Goal: Task Accomplishment & Management: Complete application form

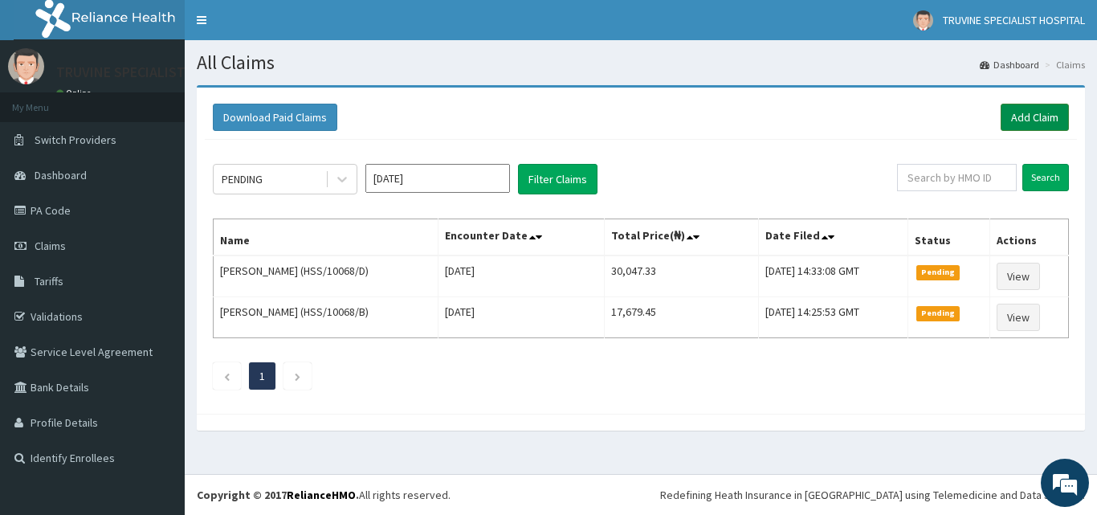
click at [1050, 108] on link "Add Claim" at bounding box center [1035, 117] width 68 height 27
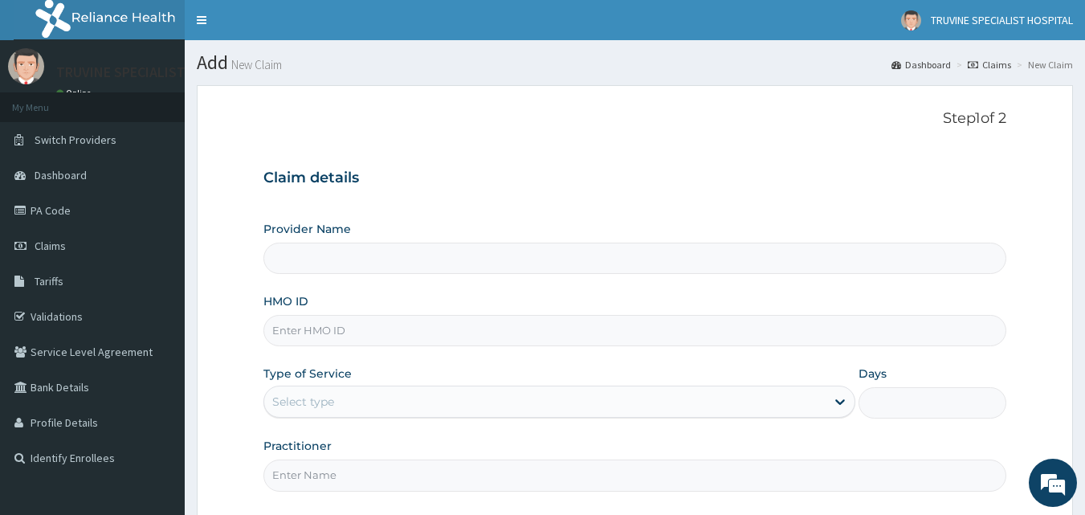
click at [315, 334] on input "HMO ID" at bounding box center [635, 330] width 744 height 31
type input "TRUVINE SPECIALIST HOSPITAL"
click at [291, 340] on input "HMO ID" at bounding box center [635, 330] width 744 height 31
type input "HSS/10068/E"
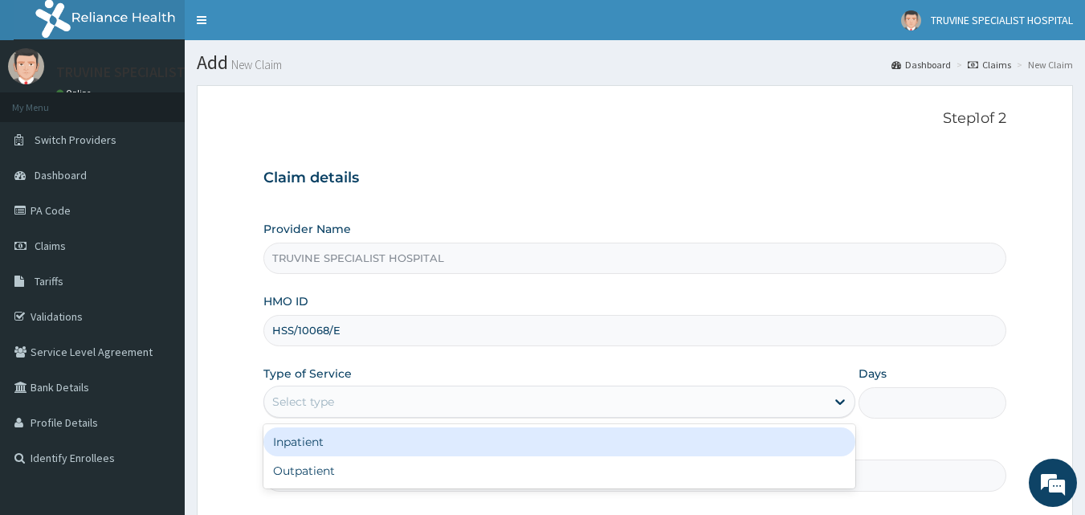
click at [280, 394] on div "Select type" at bounding box center [303, 402] width 62 height 16
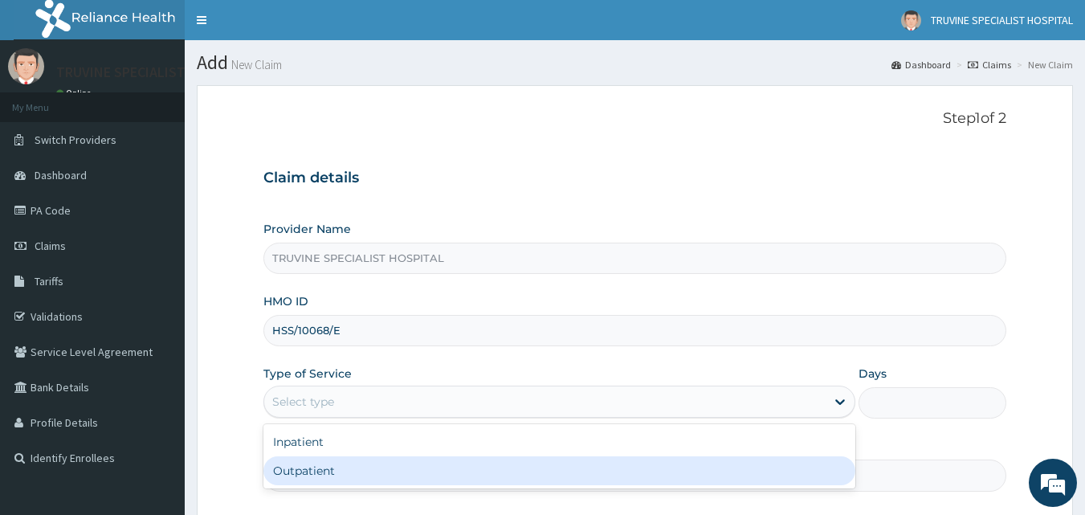
click at [280, 469] on div "Outpatient" at bounding box center [559, 470] width 592 height 29
type input "1"
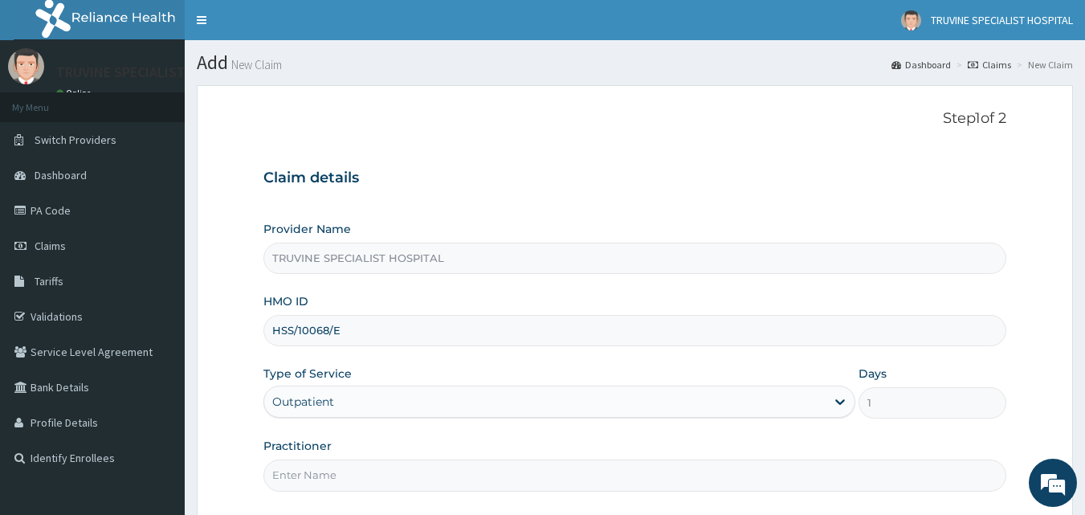
click at [280, 469] on input "Practitioner" at bounding box center [635, 474] width 744 height 31
type input "DR. MWADI."
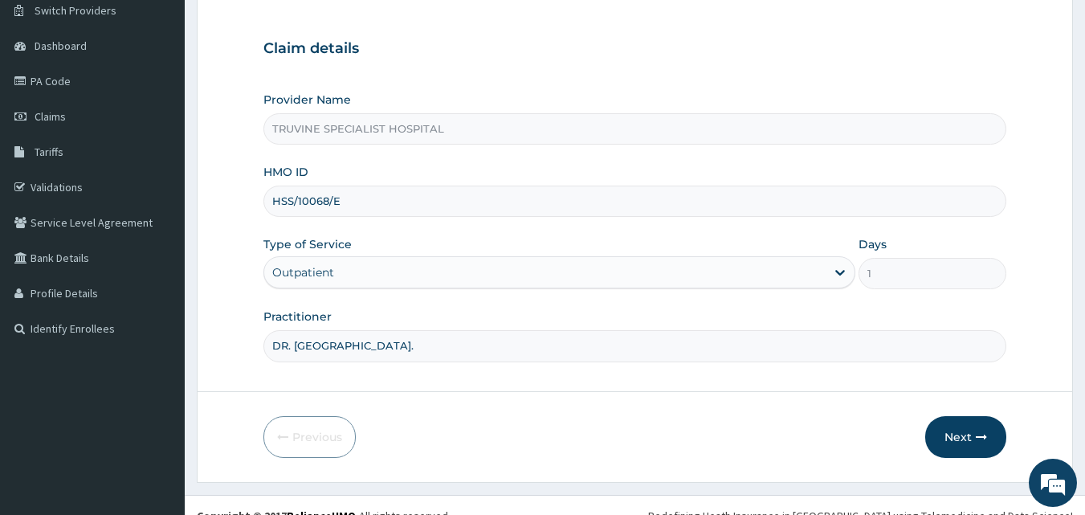
scroll to position [150, 0]
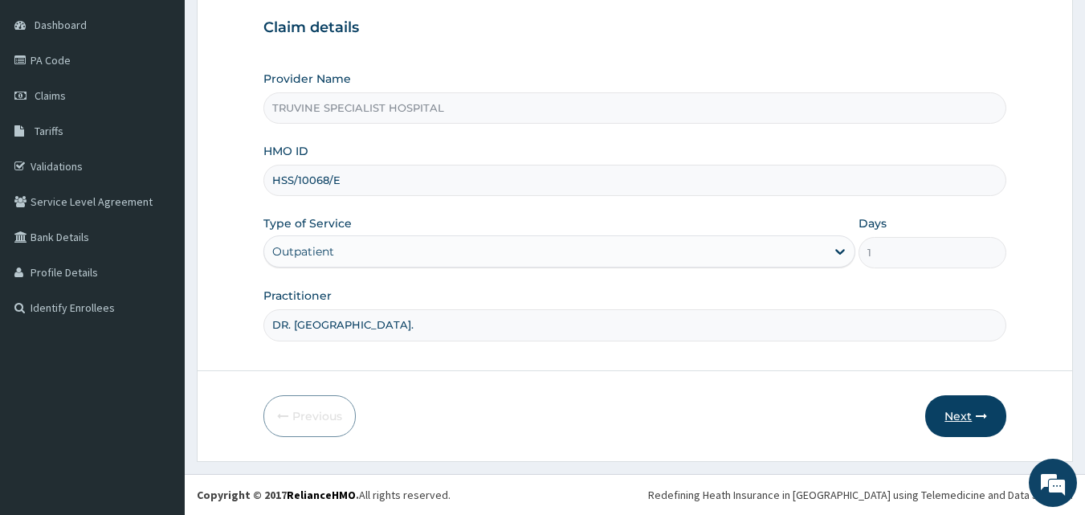
click at [963, 406] on button "Next" at bounding box center [965, 416] width 81 height 42
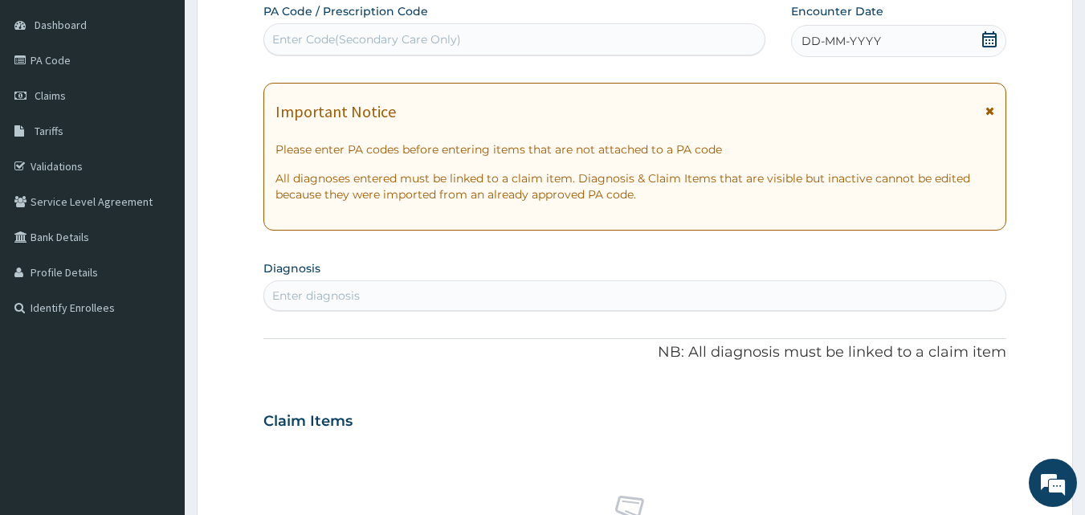
click at [526, 297] on div "Enter diagnosis" at bounding box center [635, 296] width 742 height 26
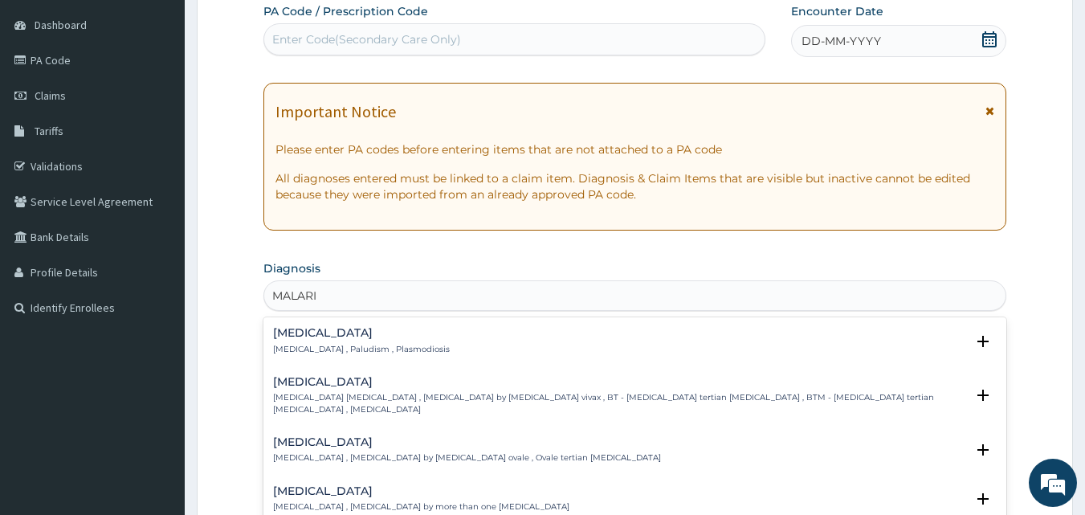
type input "MALARIA"
click at [394, 348] on p "Malaria , Paludism , Plasmodiosis" at bounding box center [361, 349] width 177 height 11
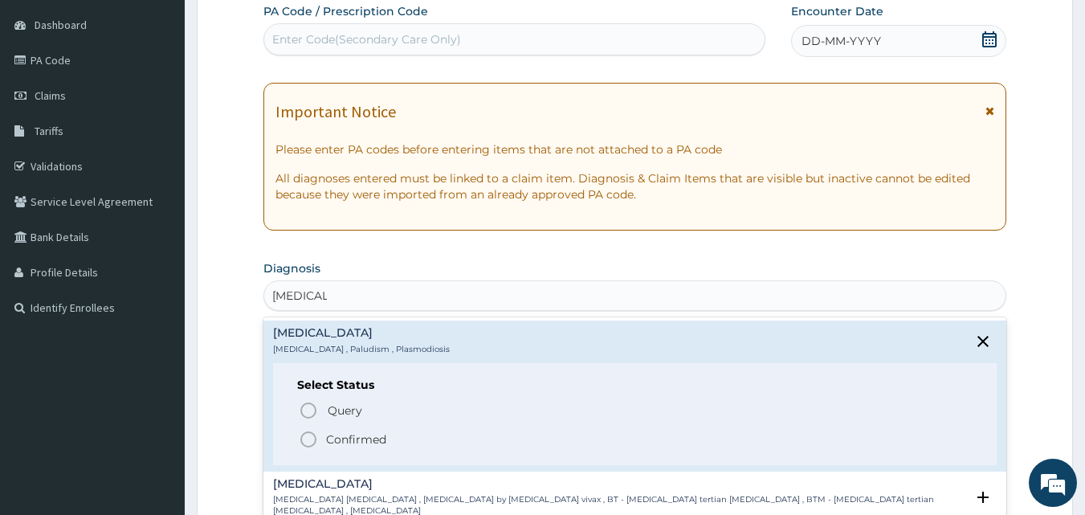
click at [344, 434] on p "Confirmed" at bounding box center [356, 439] width 60 height 16
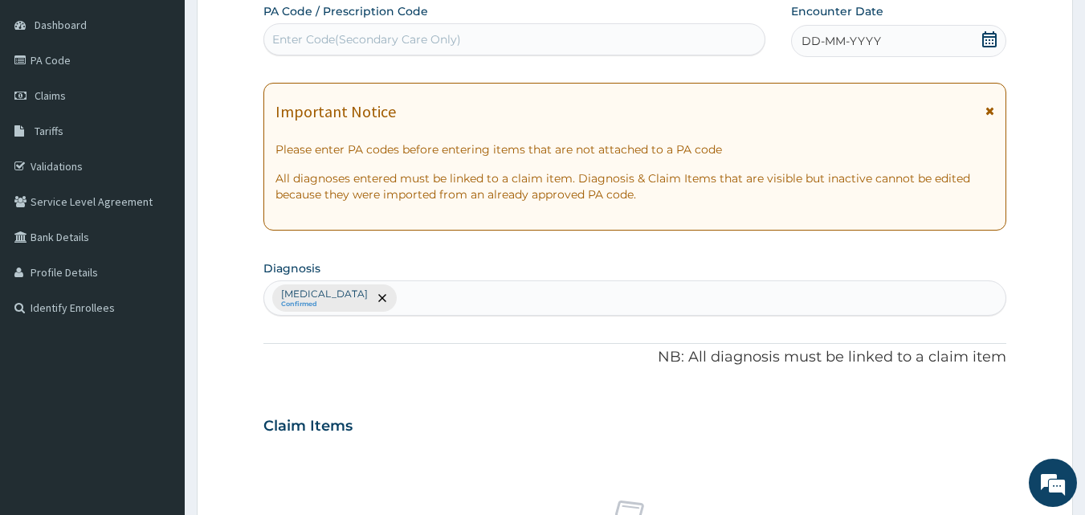
click at [369, 292] on div "Malaria Confirmed" at bounding box center [635, 298] width 742 height 34
type input "A"
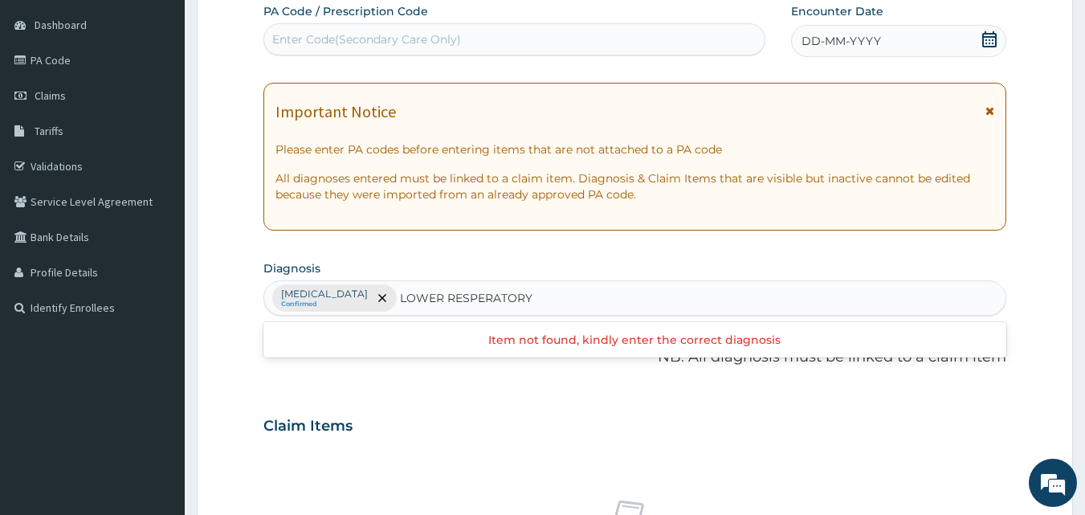
click at [431, 297] on input "LOWER RESPERATORY" at bounding box center [466, 298] width 133 height 16
type input "LOWER RESPIRATORY"
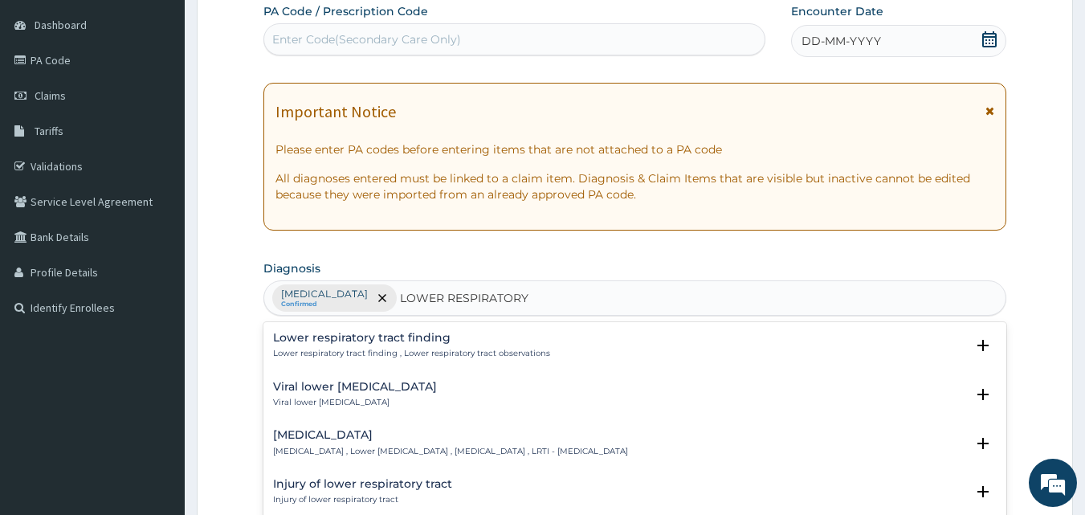
click at [356, 340] on h4 "Lower respiratory tract finding" at bounding box center [411, 338] width 277 height 12
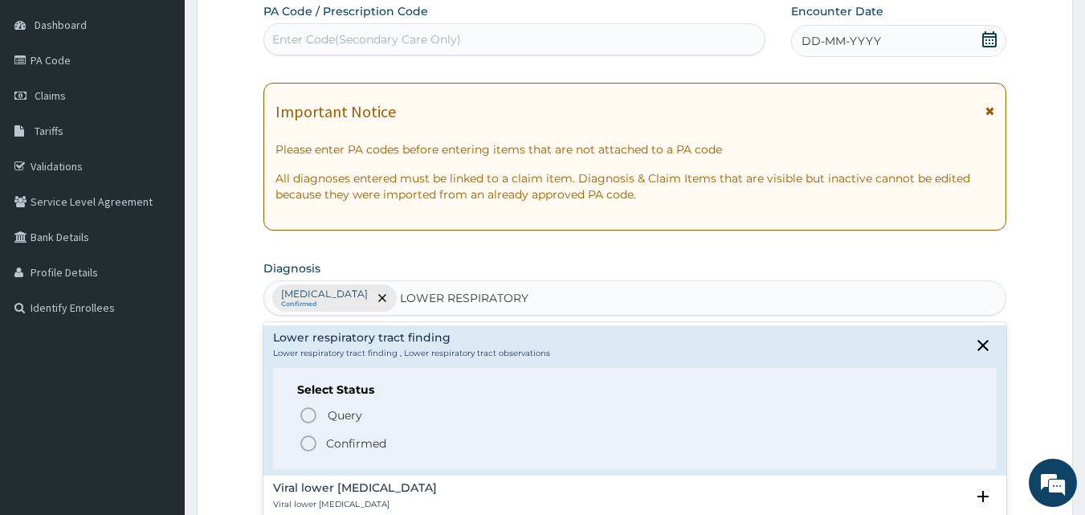
click at [329, 436] on p "Confirmed" at bounding box center [356, 443] width 60 height 16
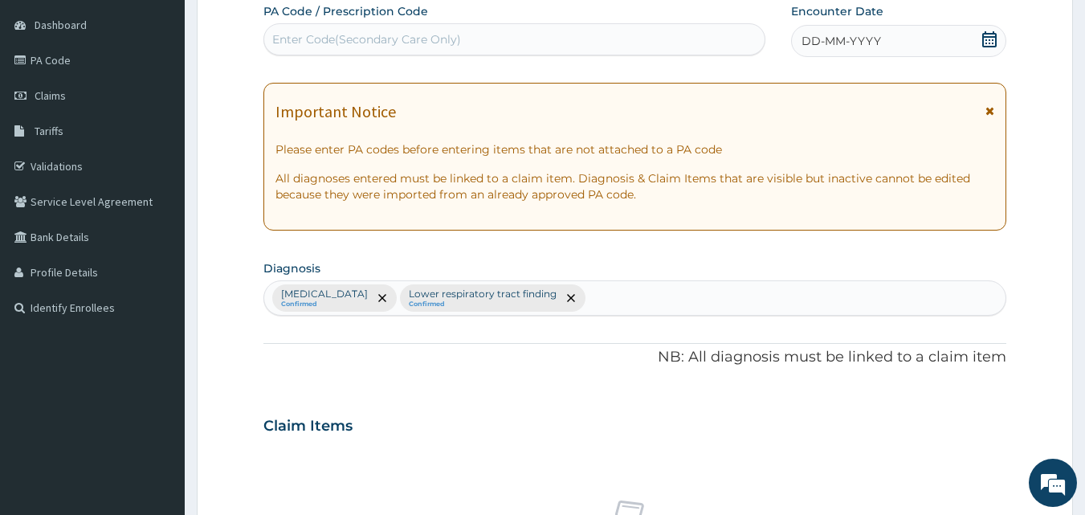
click at [847, 35] on span "DD-MM-YYYY" at bounding box center [842, 41] width 80 height 16
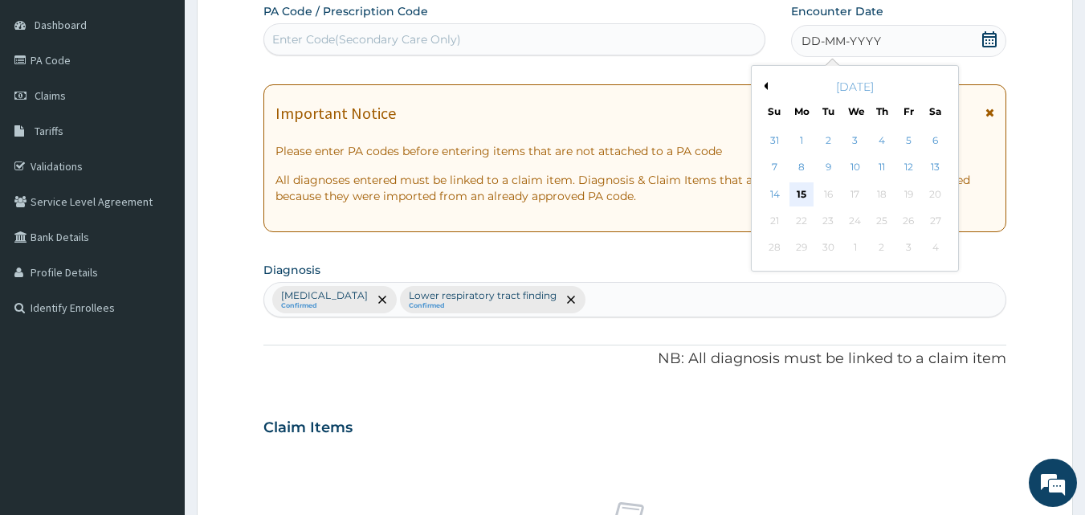
click at [801, 198] on div "15" at bounding box center [802, 194] width 24 height 24
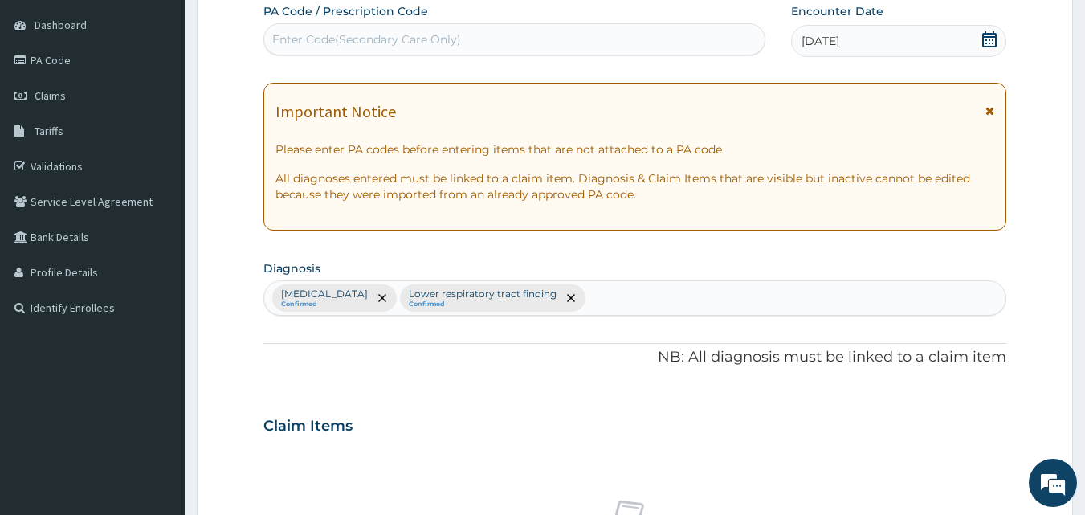
click at [466, 414] on div "Claim Items" at bounding box center [635, 423] width 744 height 42
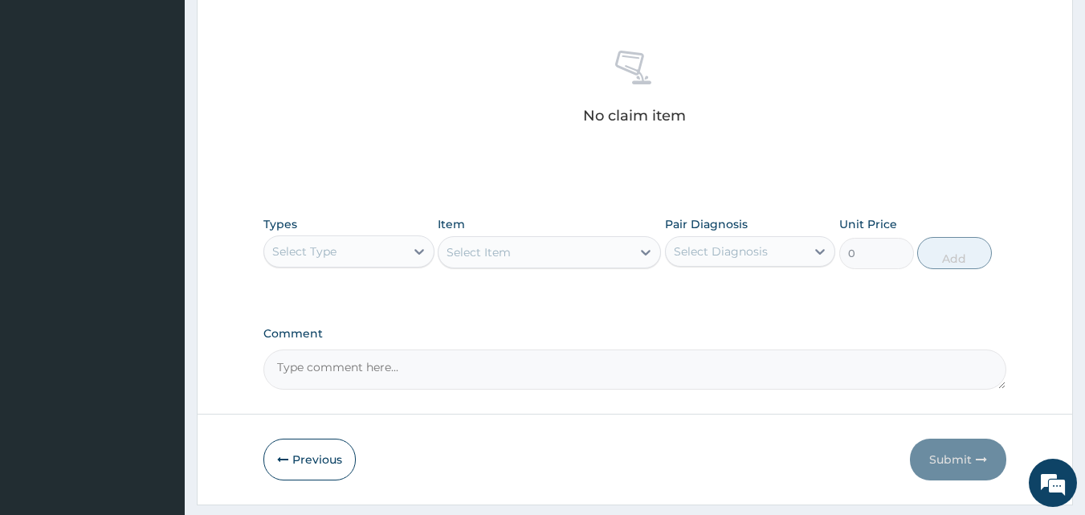
scroll to position [632, 0]
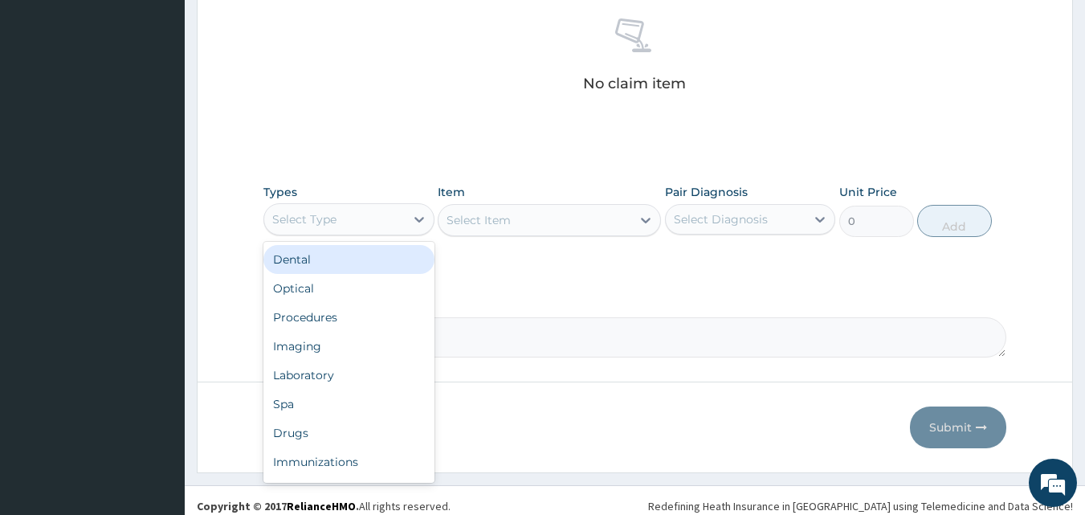
click at [381, 225] on div "Select Type" at bounding box center [334, 219] width 141 height 26
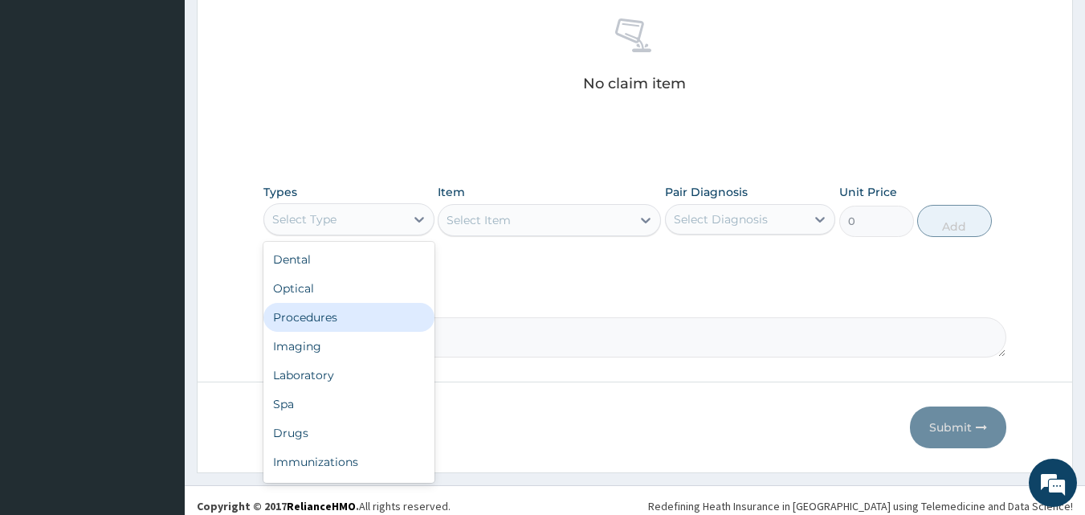
click at [348, 320] on div "Procedures" at bounding box center [348, 317] width 171 height 29
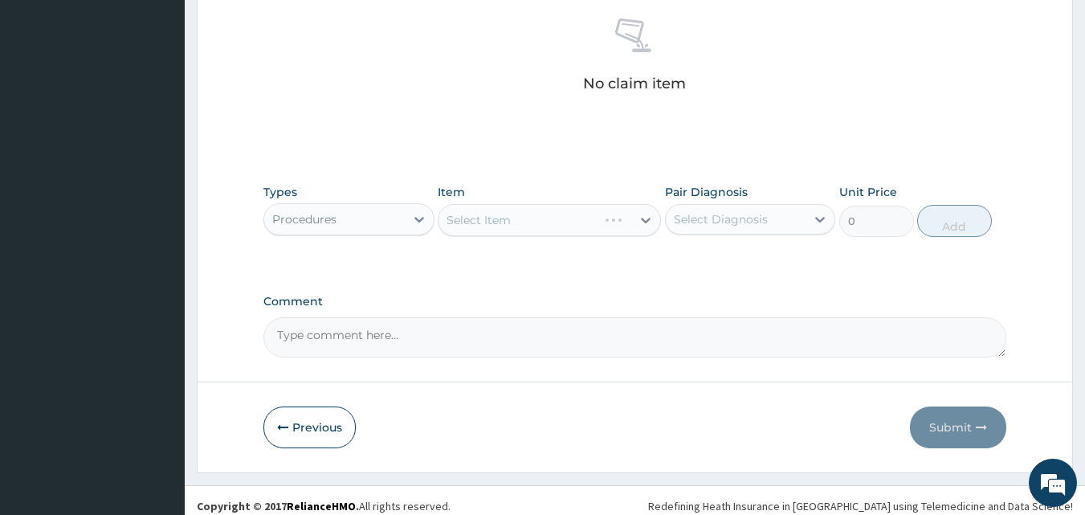
click at [522, 228] on div "Select Item" at bounding box center [549, 220] width 223 height 32
click at [528, 218] on div "Select Item" at bounding box center [549, 220] width 223 height 32
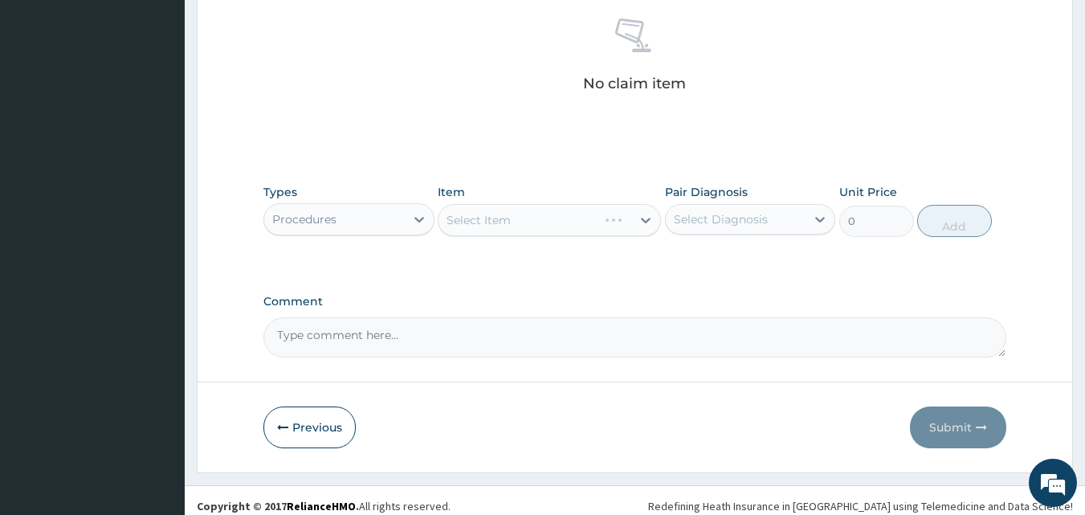
click at [528, 218] on div "Select Item" at bounding box center [549, 220] width 223 height 32
click at [528, 218] on div "Select Item" at bounding box center [535, 220] width 193 height 26
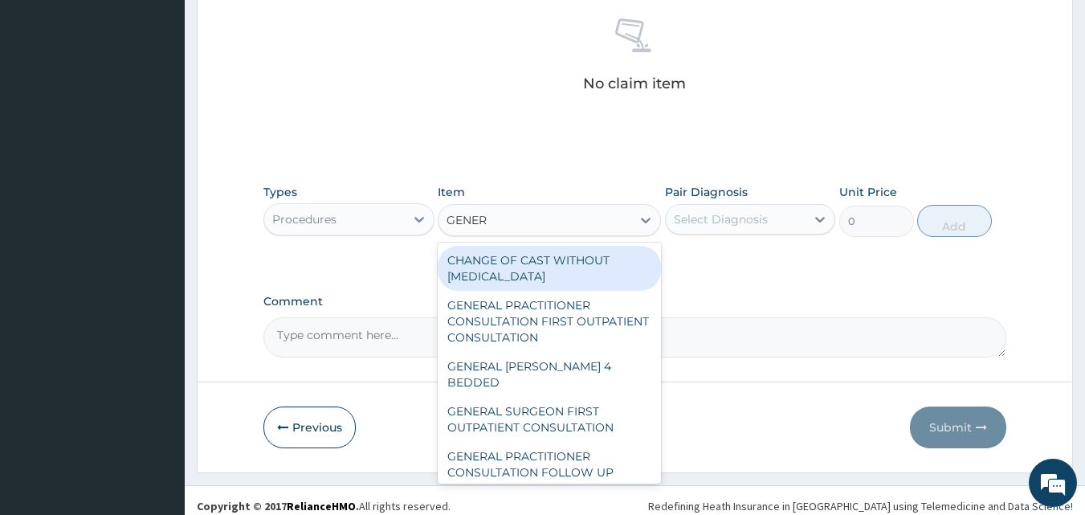
type input "GENERA"
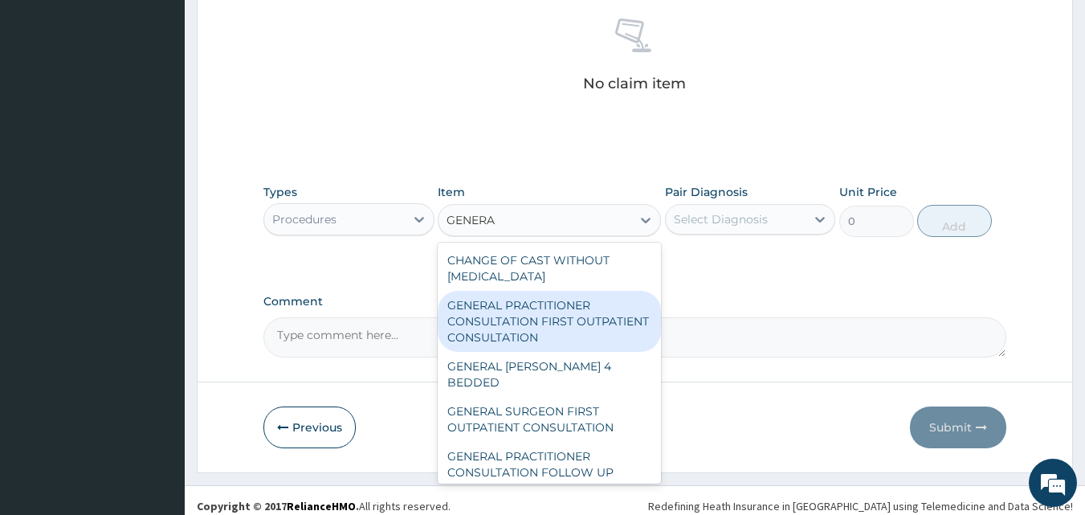
click at [463, 327] on div "GENERAL PRACTITIONER CONSULTATION FIRST OUTPATIENT CONSULTATION" at bounding box center [549, 321] width 223 height 61
type input "3547.5"
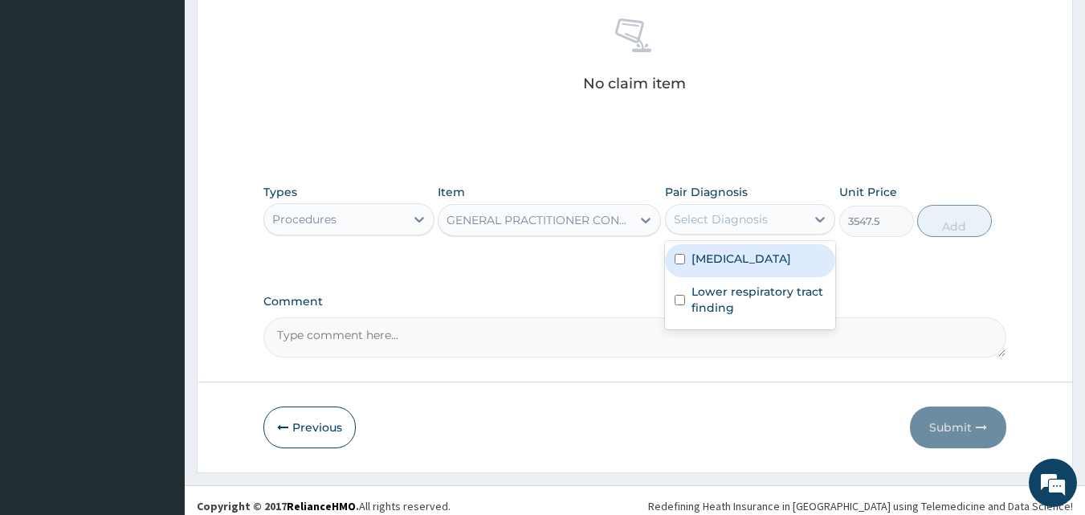
click at [710, 224] on div "Select Diagnosis" at bounding box center [721, 219] width 94 height 16
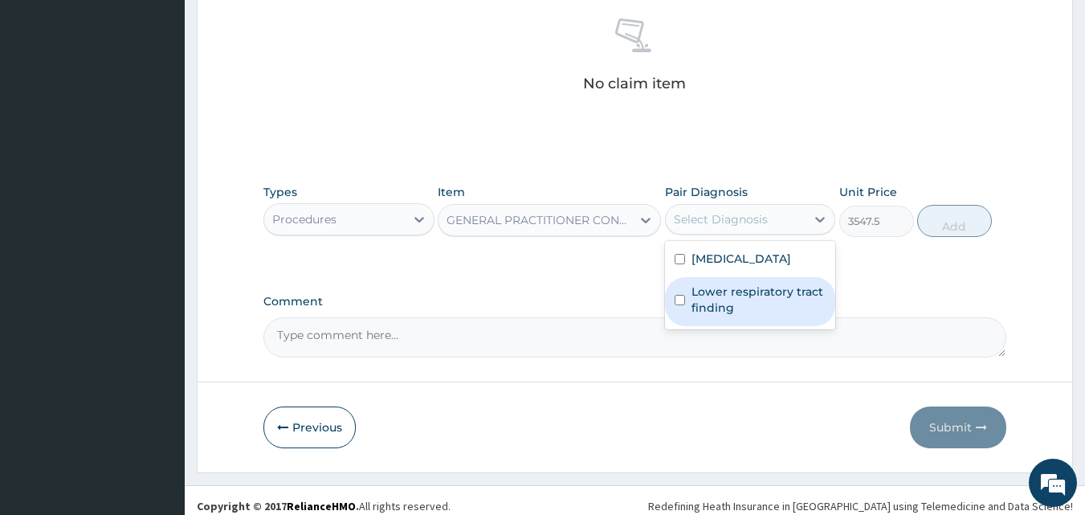
click at [704, 286] on label "Lower respiratory tract finding" at bounding box center [759, 300] width 135 height 32
checkbox input "true"
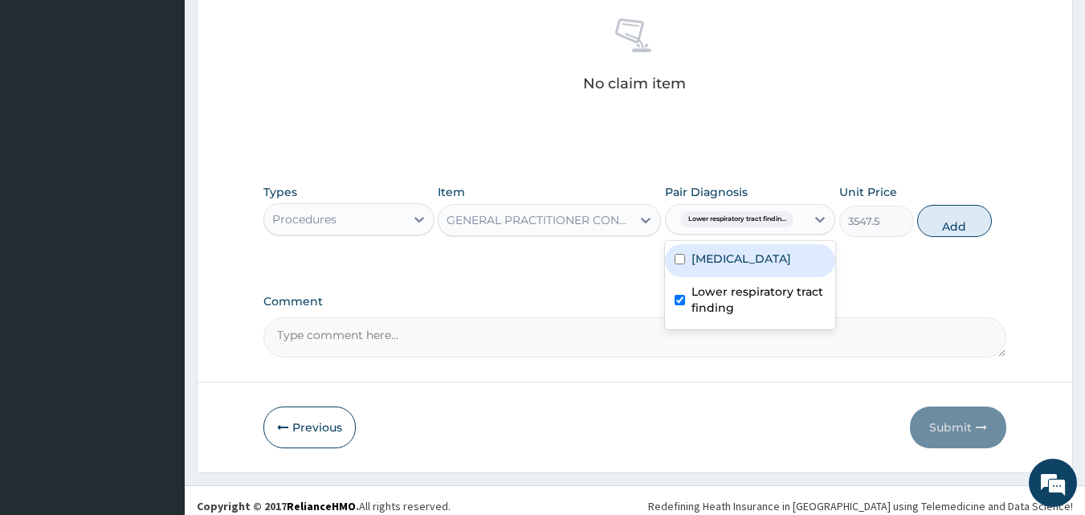
click at [720, 255] on label "Malaria" at bounding box center [742, 259] width 100 height 16
checkbox input "true"
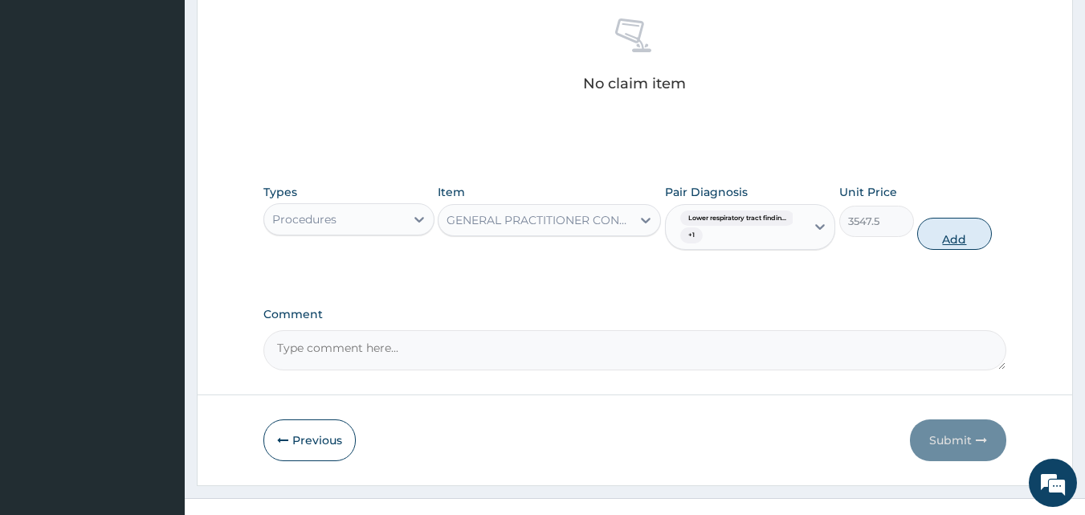
click at [941, 244] on button "Add" at bounding box center [954, 234] width 75 height 32
type input "0"
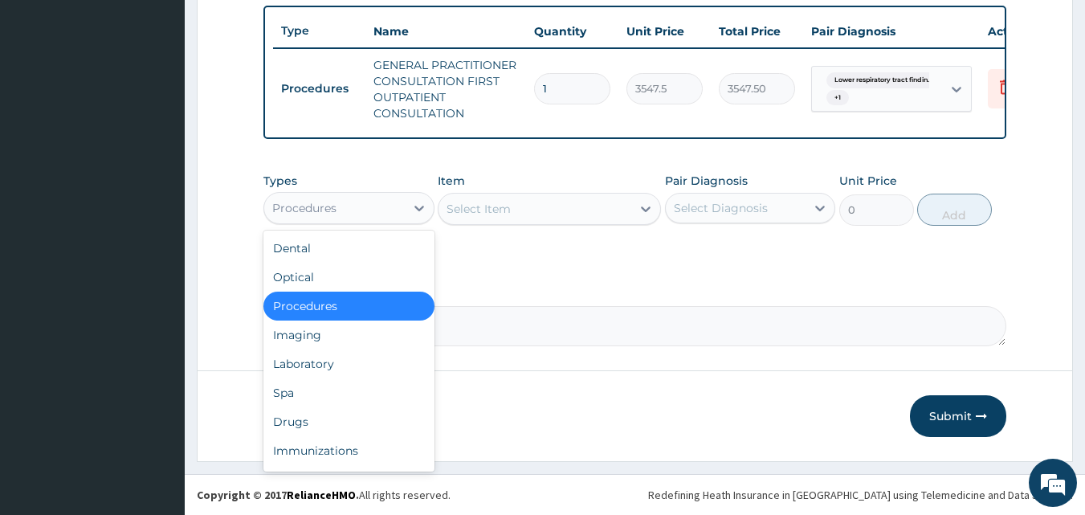
click at [385, 222] on div "Procedures" at bounding box center [348, 208] width 171 height 32
click at [332, 353] on div "Laboratory" at bounding box center [348, 363] width 171 height 29
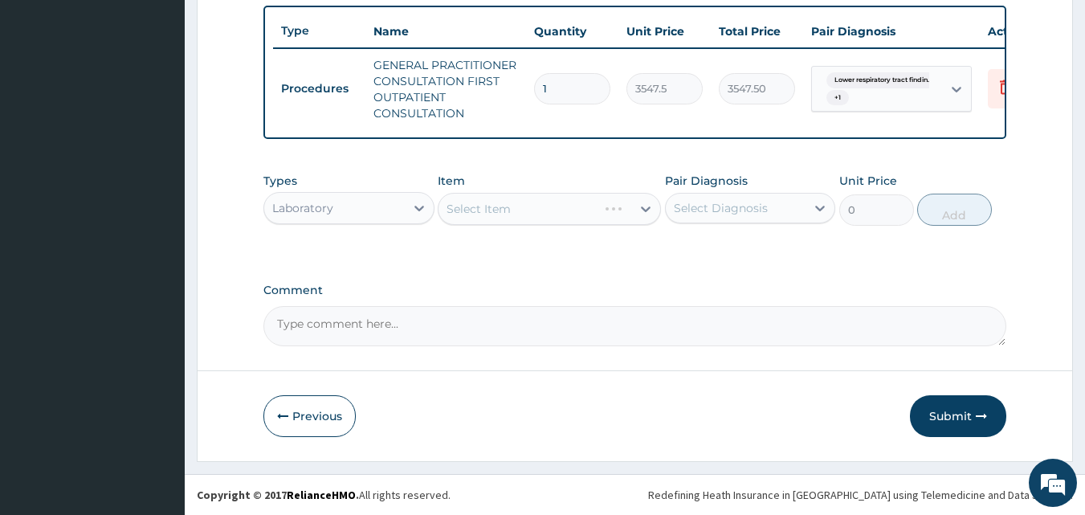
click at [488, 204] on div "Select Item" at bounding box center [549, 209] width 223 height 32
click at [505, 206] on div "Select Item" at bounding box center [549, 209] width 223 height 32
click at [549, 202] on div "Select Item" at bounding box center [535, 209] width 193 height 26
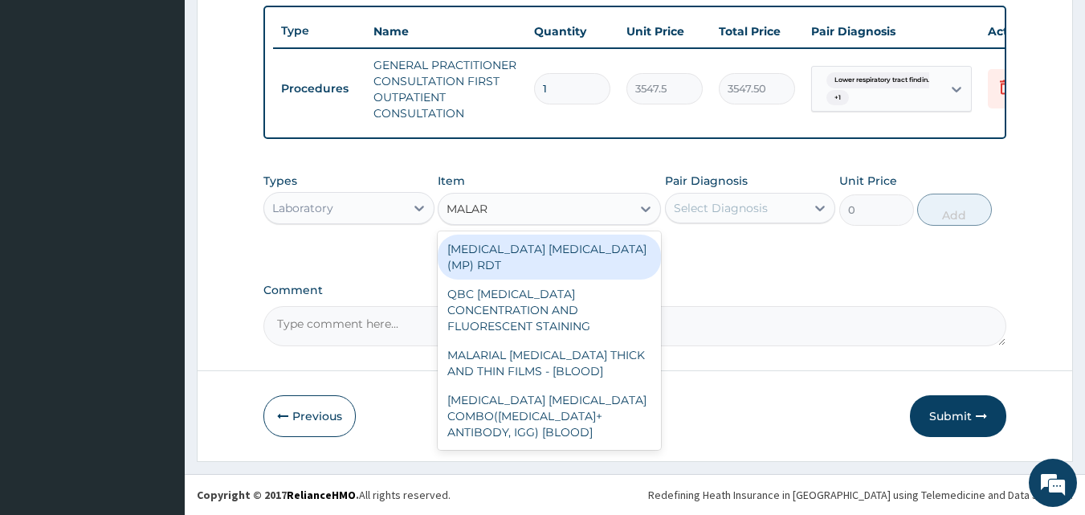
type input "MALARI"
click at [515, 243] on div "MALARIA PARASITE (MP) RDT" at bounding box center [549, 257] width 223 height 45
type input "1612.5"
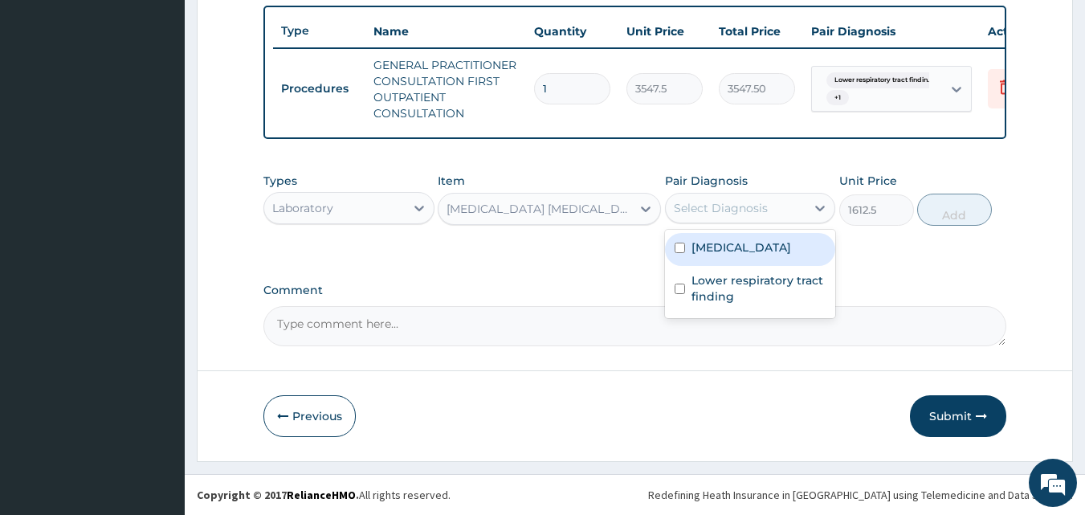
click at [701, 201] on div "Select Diagnosis" at bounding box center [721, 208] width 94 height 16
click at [731, 250] on label "Malaria" at bounding box center [742, 247] width 100 height 16
checkbox input "true"
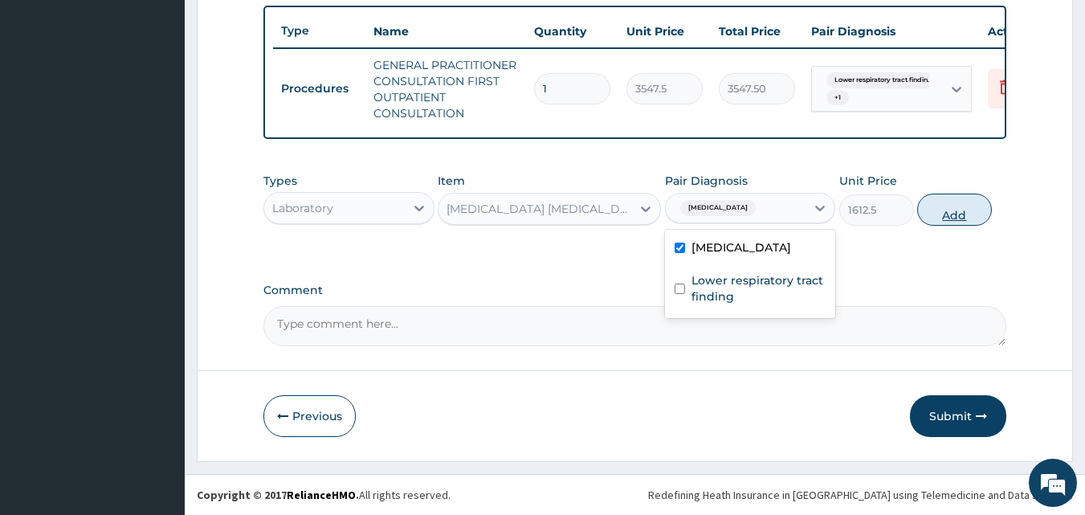
click at [951, 206] on button "Add" at bounding box center [954, 210] width 75 height 32
type input "0"
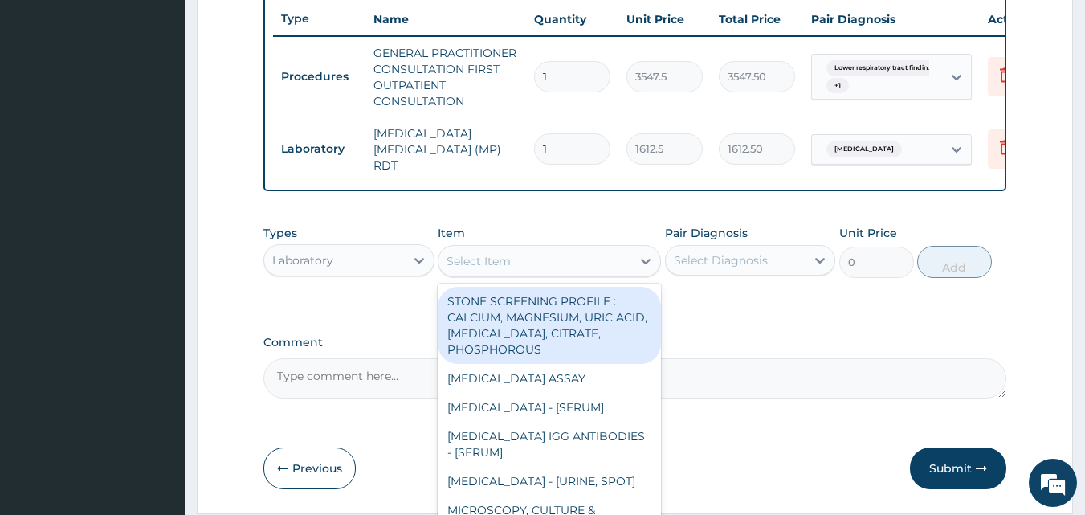
click at [476, 263] on div "Select Item" at bounding box center [479, 261] width 64 height 16
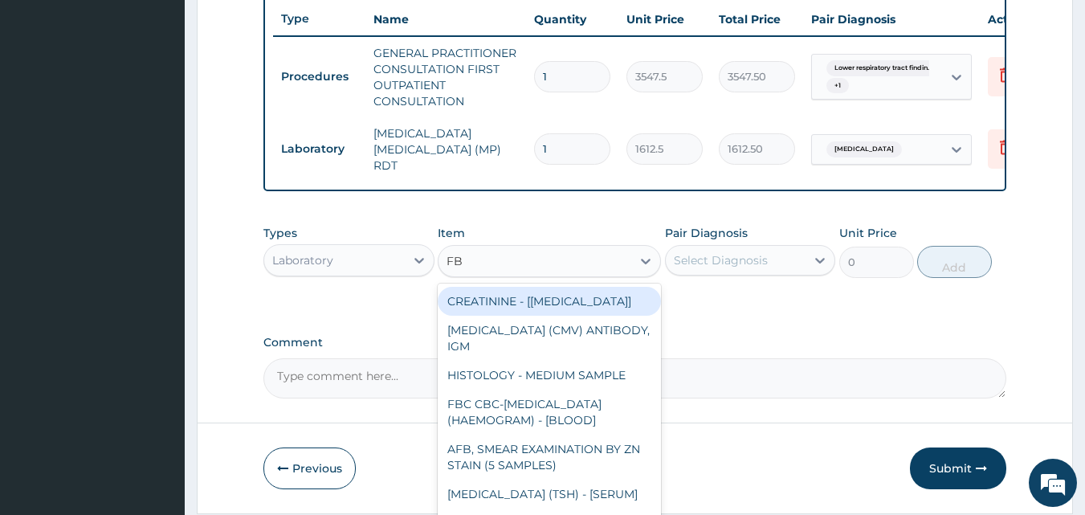
type input "FBC"
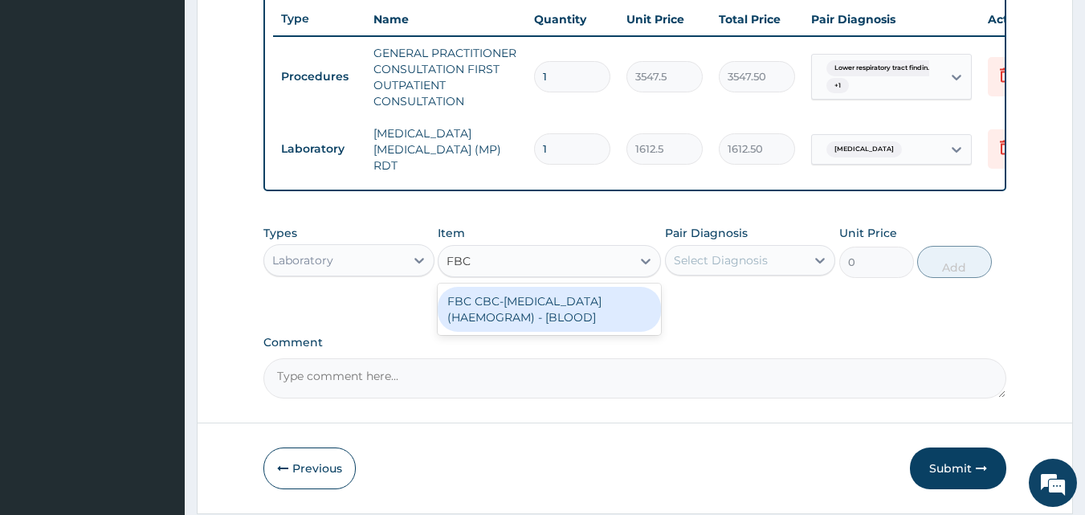
click at [488, 320] on div "FBC CBC-COMPLETE BLOOD COUNT (HAEMOGRAM) - [BLOOD]" at bounding box center [549, 309] width 223 height 45
type input "4300"
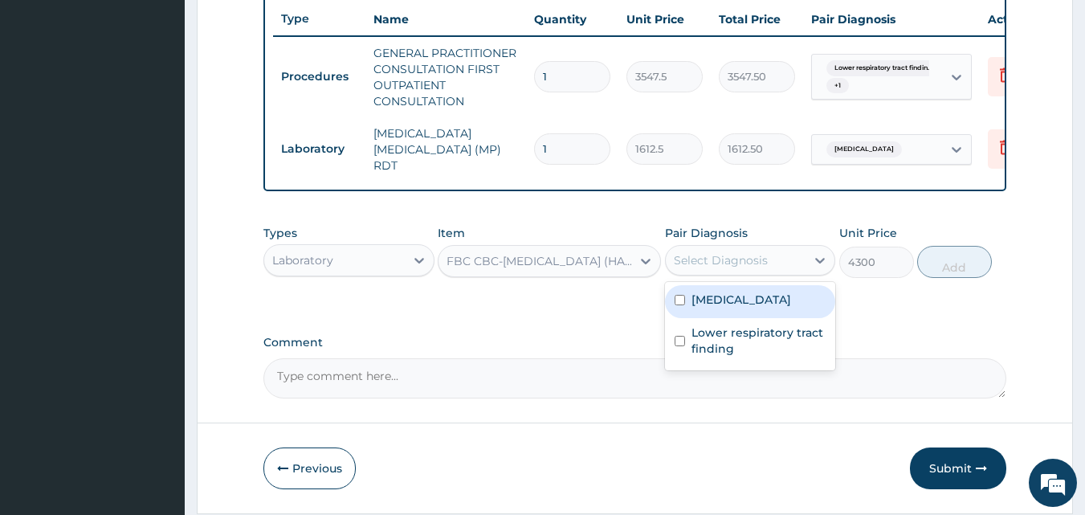
click at [721, 255] on div "Select Diagnosis" at bounding box center [721, 260] width 94 height 16
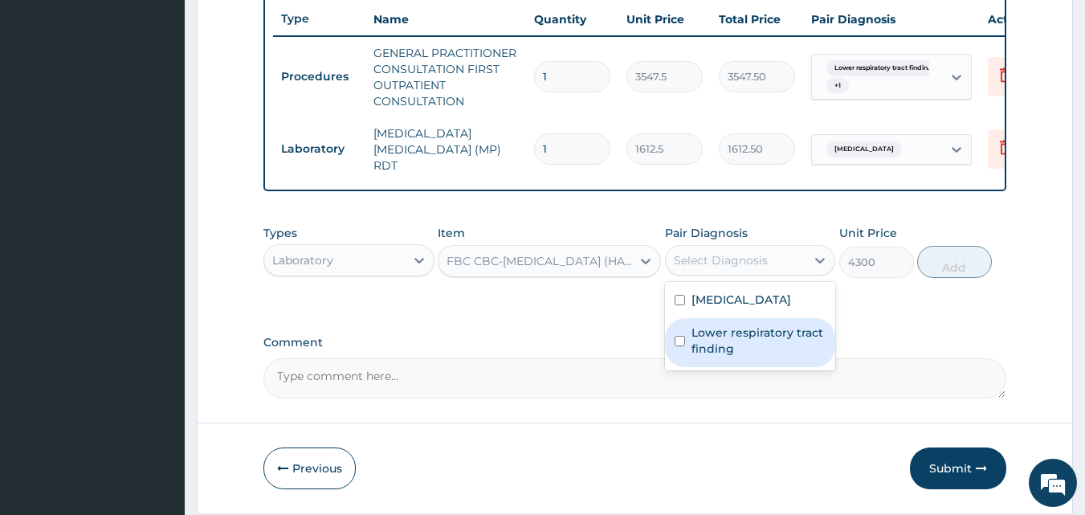
click at [720, 351] on label "Lower respiratory tract finding" at bounding box center [759, 340] width 135 height 32
checkbox input "true"
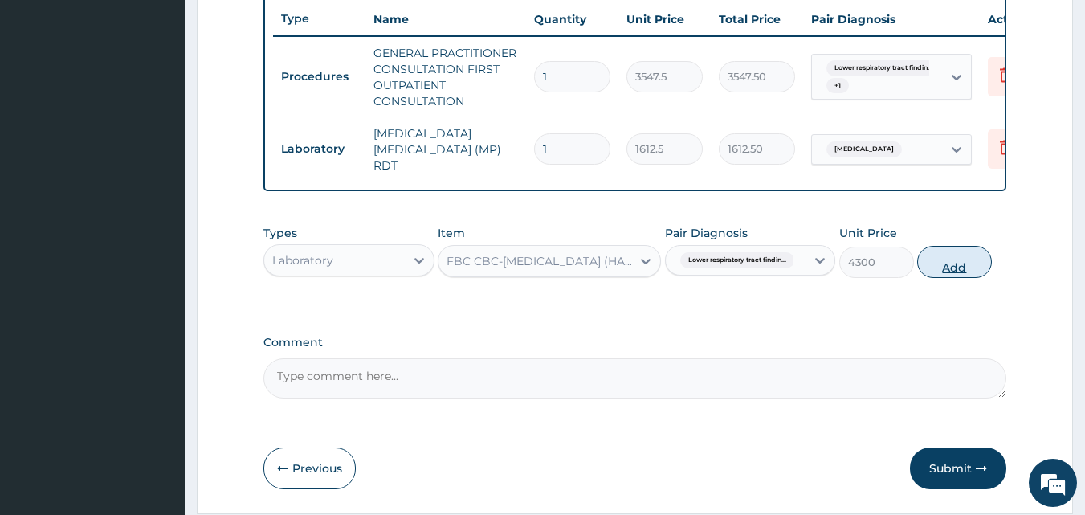
click at [934, 267] on button "Add" at bounding box center [954, 262] width 75 height 32
type input "0"
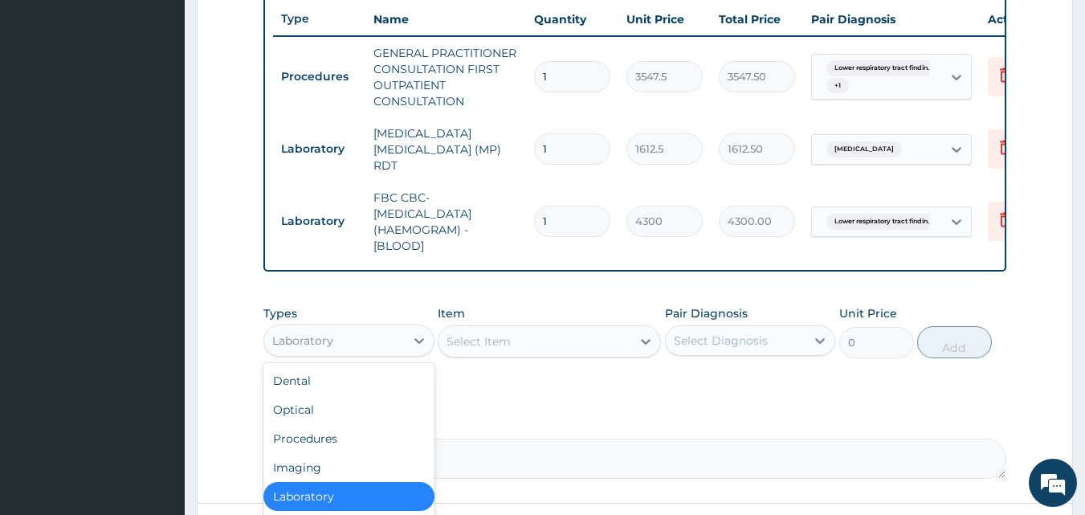
click at [378, 349] on div "Laboratory" at bounding box center [334, 341] width 141 height 26
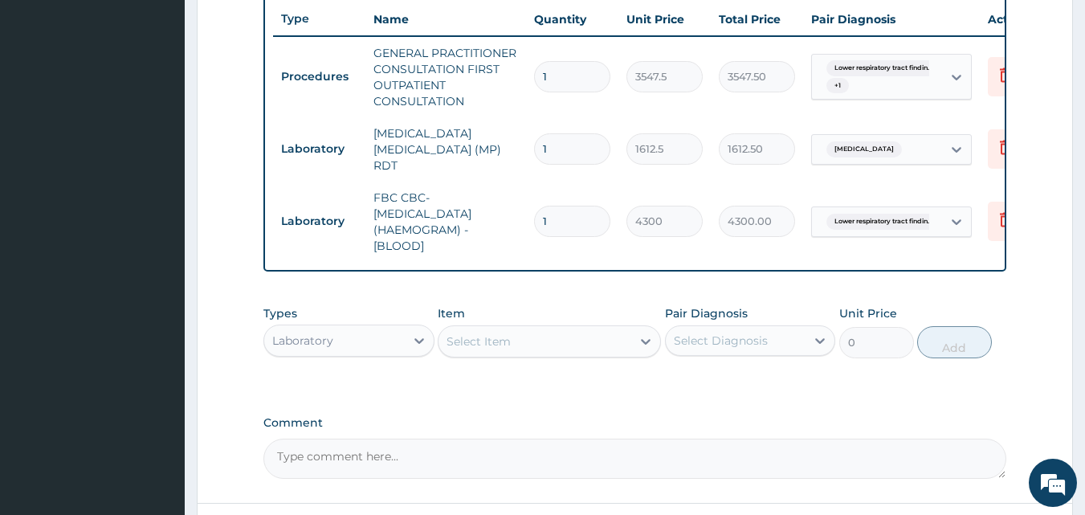
click at [464, 388] on div "Types Laboratory Item Select Item Pair Diagnosis Select Diagnosis Unit Price 0 …" at bounding box center [635, 343] width 744 height 93
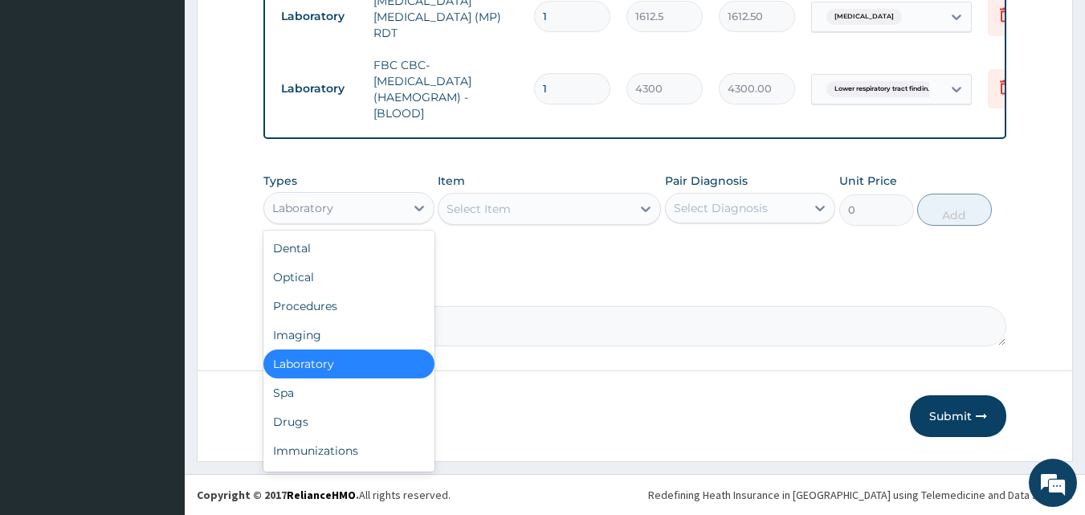
click at [370, 218] on div "Laboratory" at bounding box center [334, 208] width 141 height 26
click at [318, 413] on div "Drugs" at bounding box center [348, 421] width 171 height 29
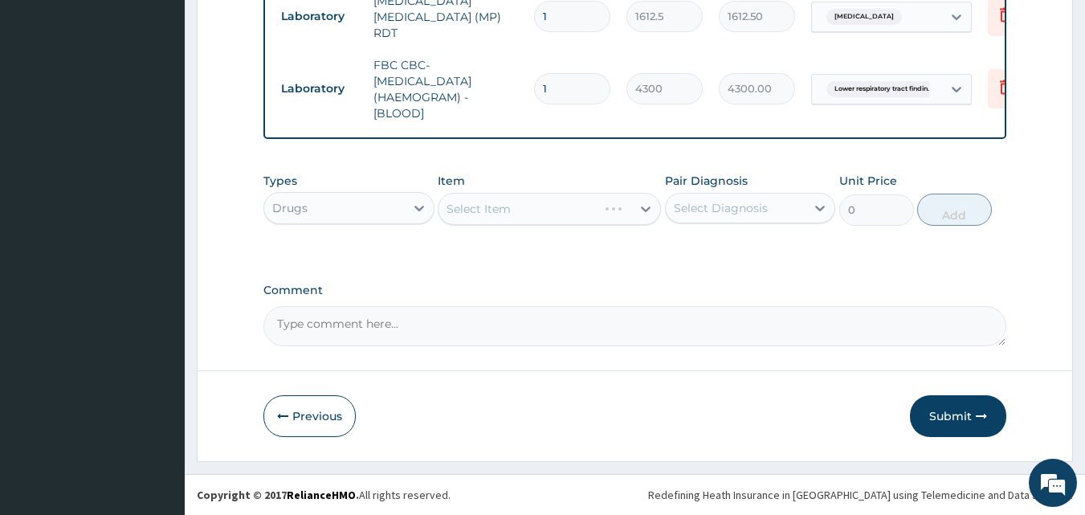
click at [537, 202] on div "Select Item" at bounding box center [549, 209] width 223 height 32
click at [527, 210] on div "Select Item" at bounding box center [535, 209] width 193 height 26
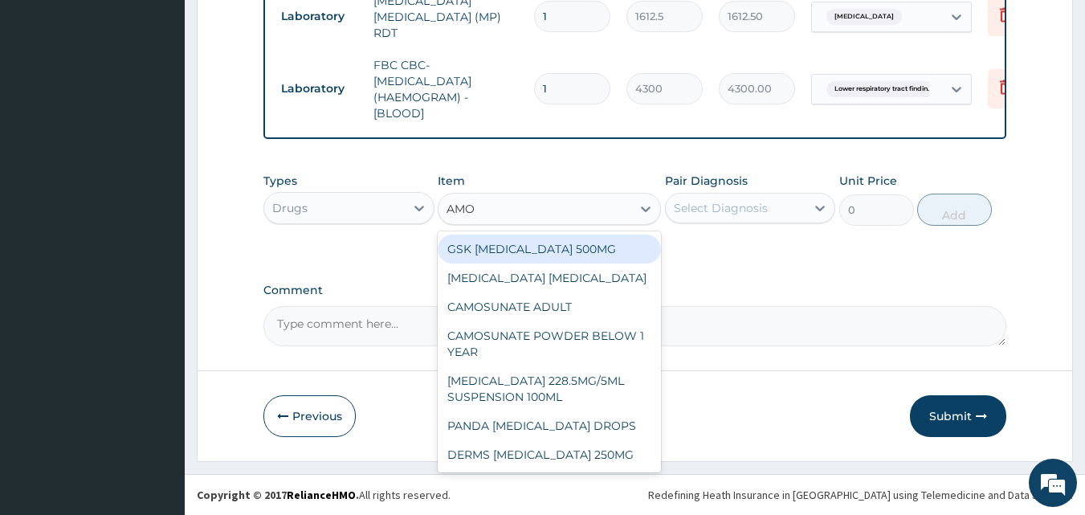
type input "AMOX"
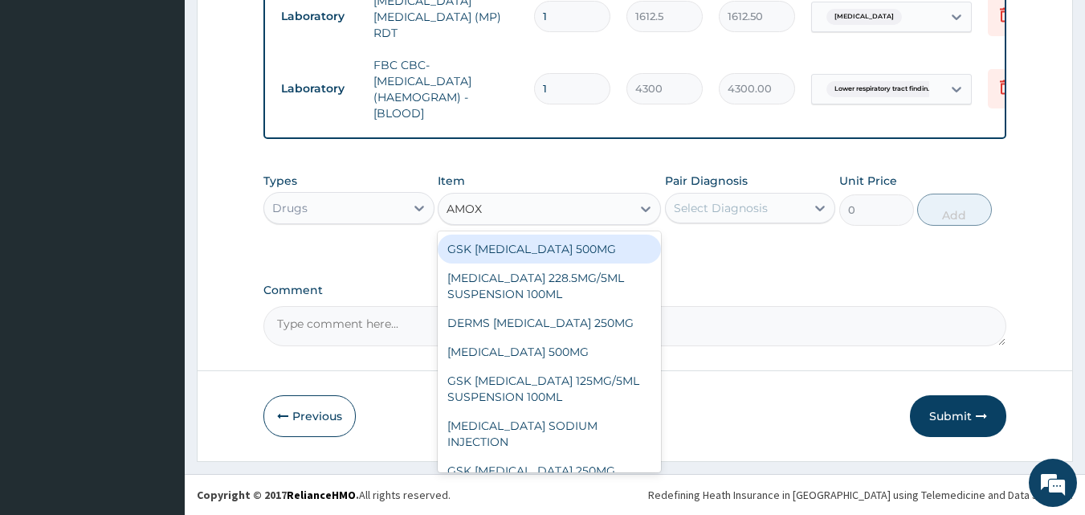
click at [483, 252] on div "GSK AMOXIL 500MG" at bounding box center [549, 249] width 223 height 29
type input "59.12500000000001"
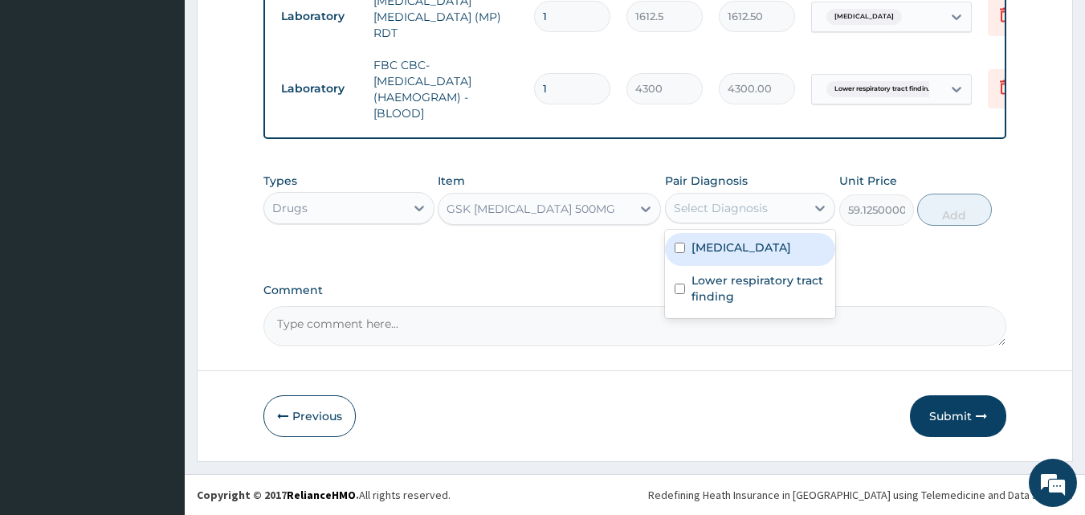
click at [749, 217] on div "Select Diagnosis" at bounding box center [736, 208] width 141 height 26
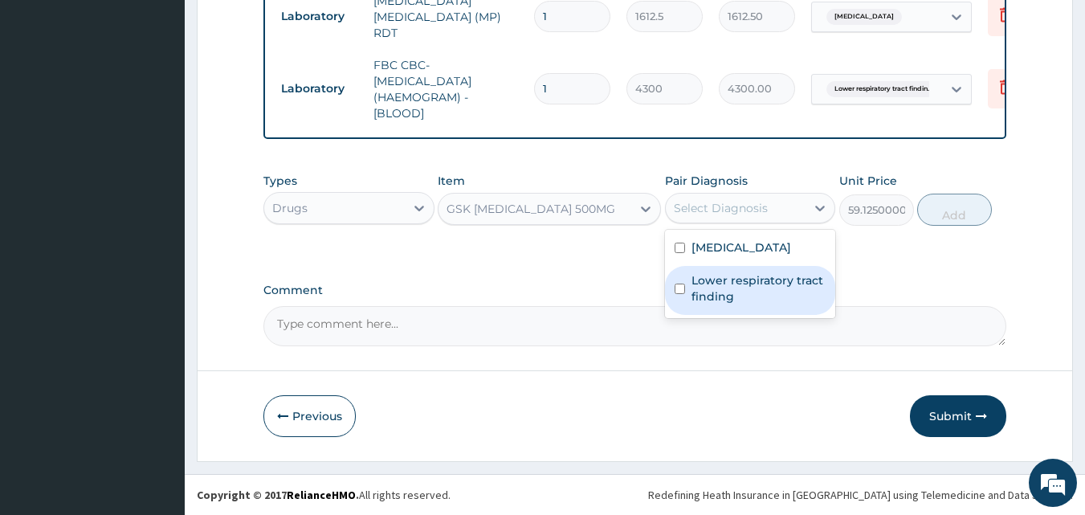
click at [714, 292] on label "Lower respiratory tract finding" at bounding box center [759, 288] width 135 height 32
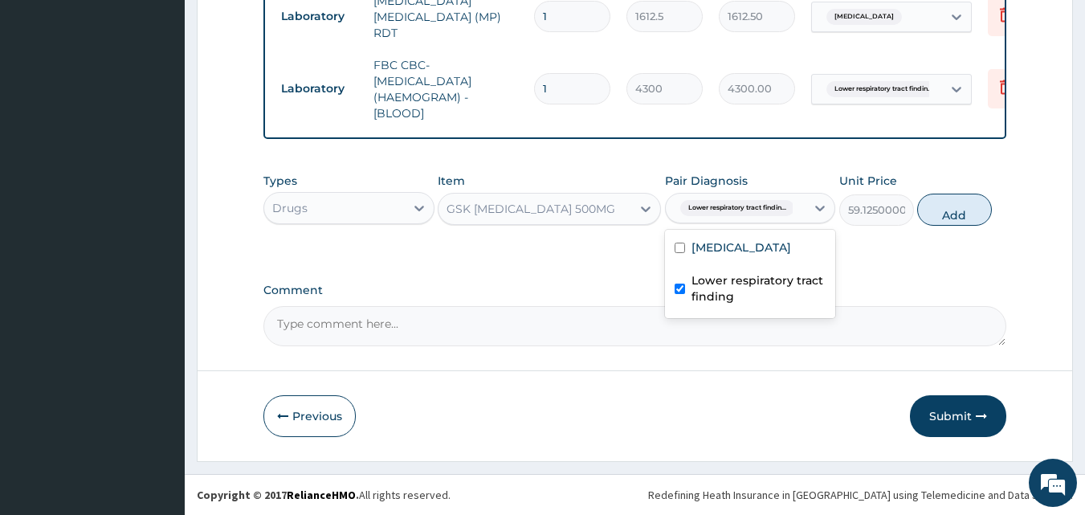
checkbox input "true"
click at [938, 203] on button "Add" at bounding box center [954, 210] width 75 height 32
type input "0"
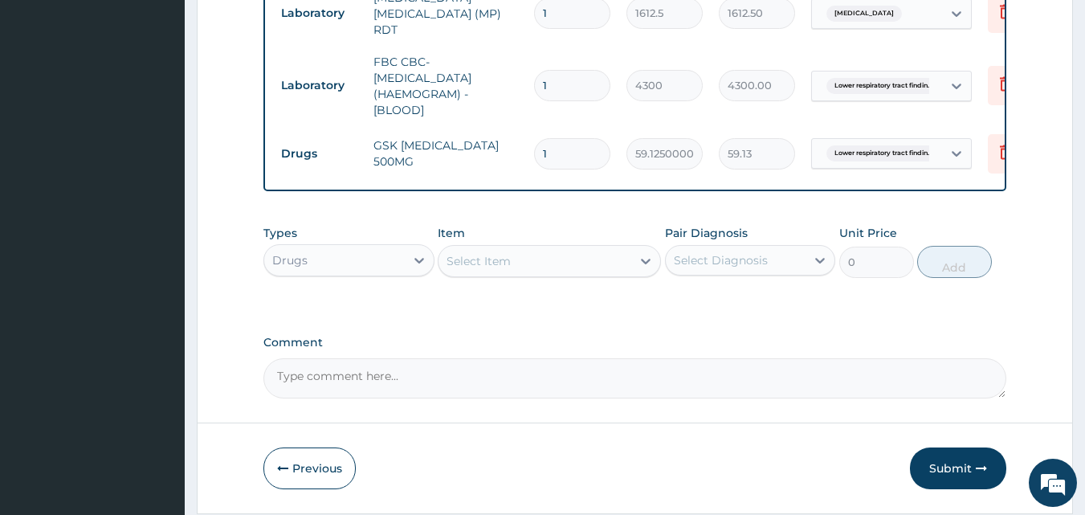
click at [545, 269] on div "Select Item" at bounding box center [535, 261] width 193 height 26
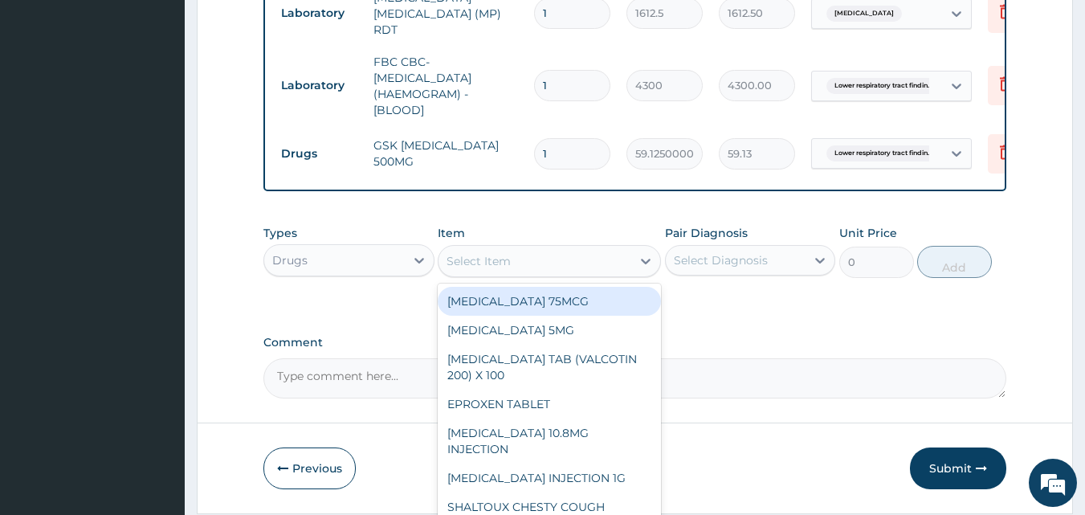
click at [480, 263] on div "Select Item" at bounding box center [479, 261] width 64 height 16
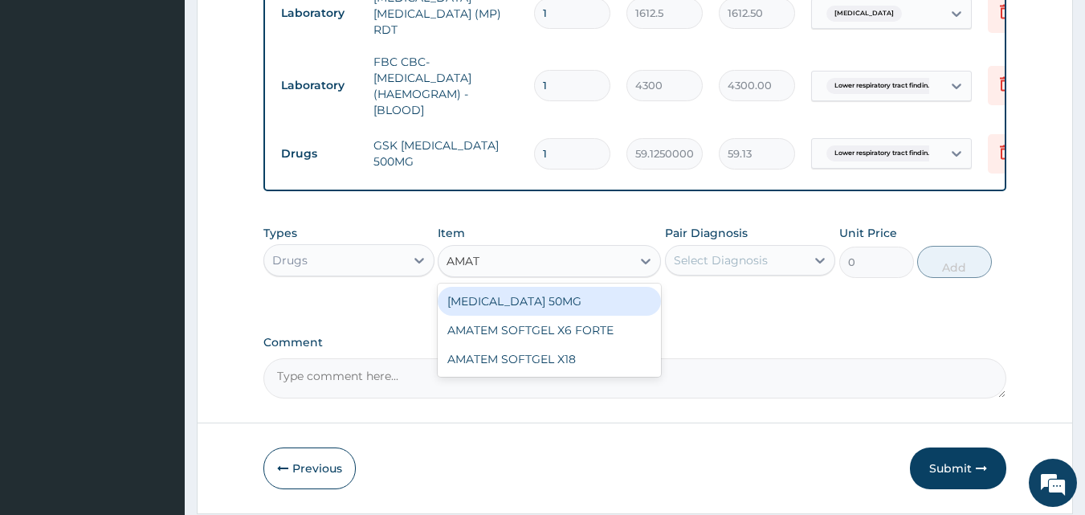
type input "AMATE"
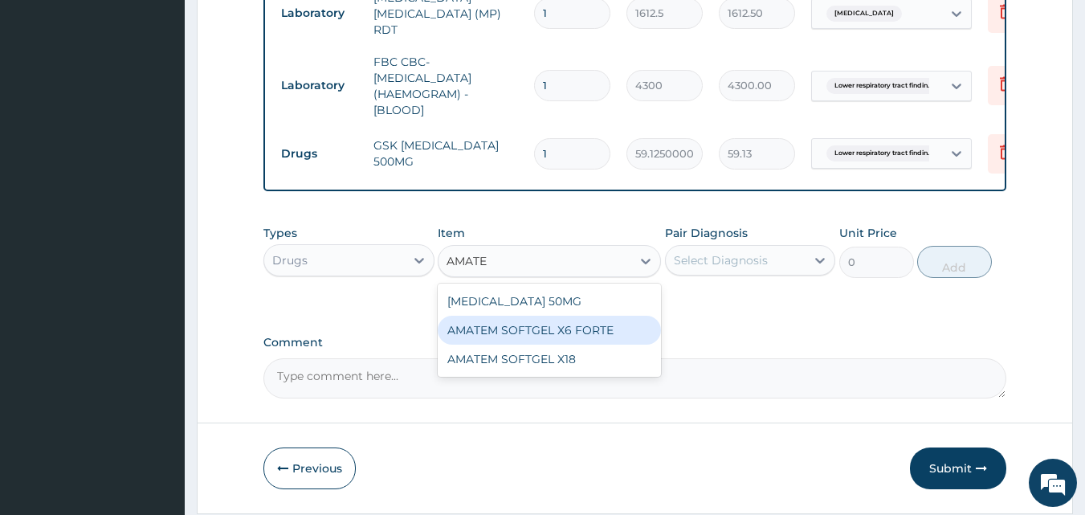
click at [475, 324] on div "AMATEM SOFTGEL X6 FORTE" at bounding box center [549, 330] width 223 height 29
type input "473.00000000000006"
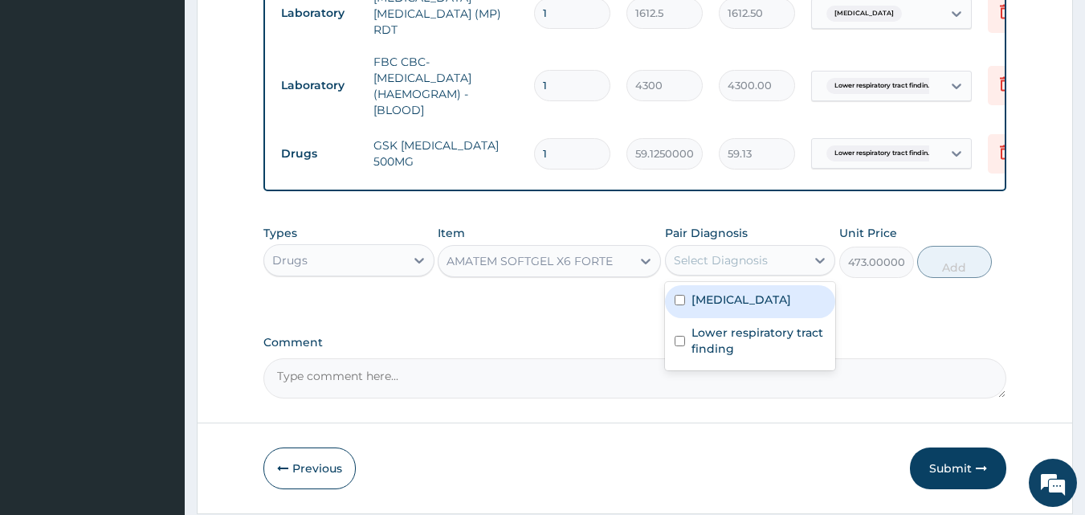
click at [762, 266] on div "Select Diagnosis" at bounding box center [721, 260] width 94 height 16
click at [730, 308] on label "Malaria" at bounding box center [742, 300] width 100 height 16
checkbox input "true"
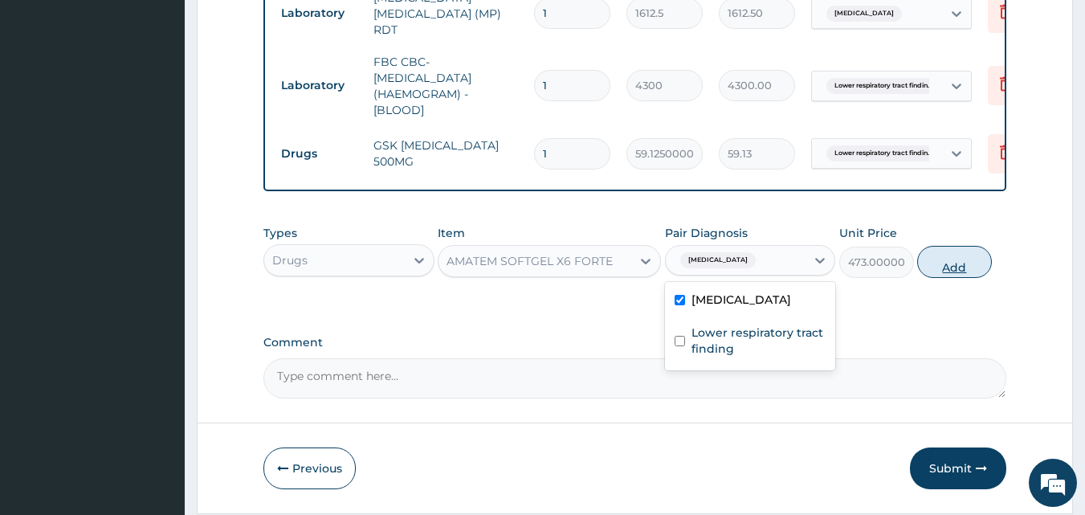
click at [922, 276] on button "Add" at bounding box center [954, 262] width 75 height 32
type input "0"
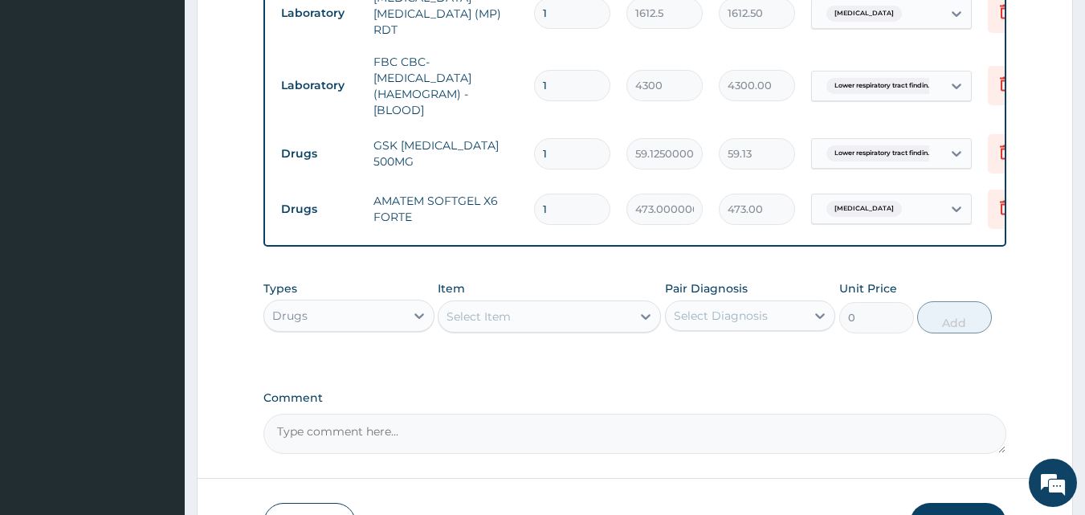
click at [534, 329] on div "Select Item" at bounding box center [535, 317] width 193 height 26
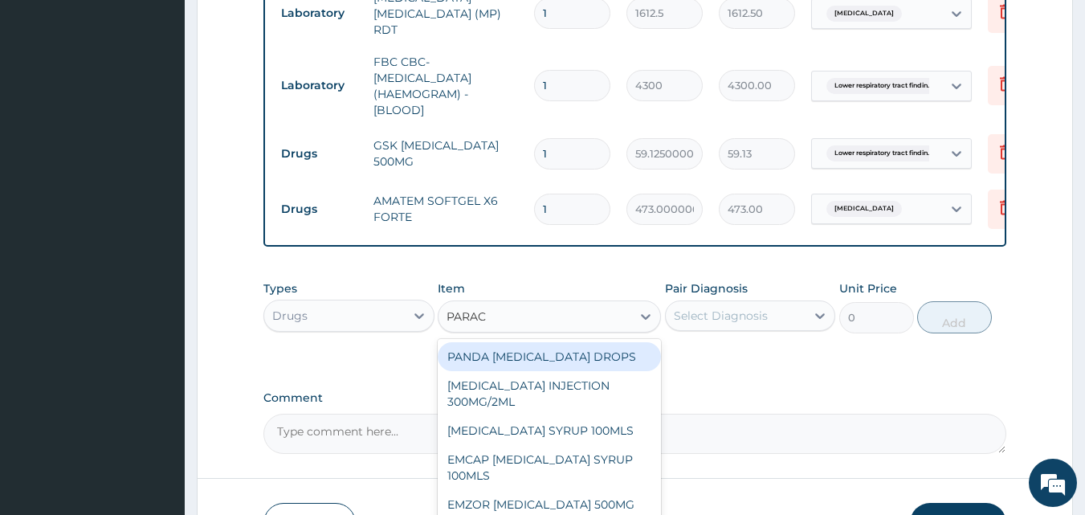
type input "PARACE"
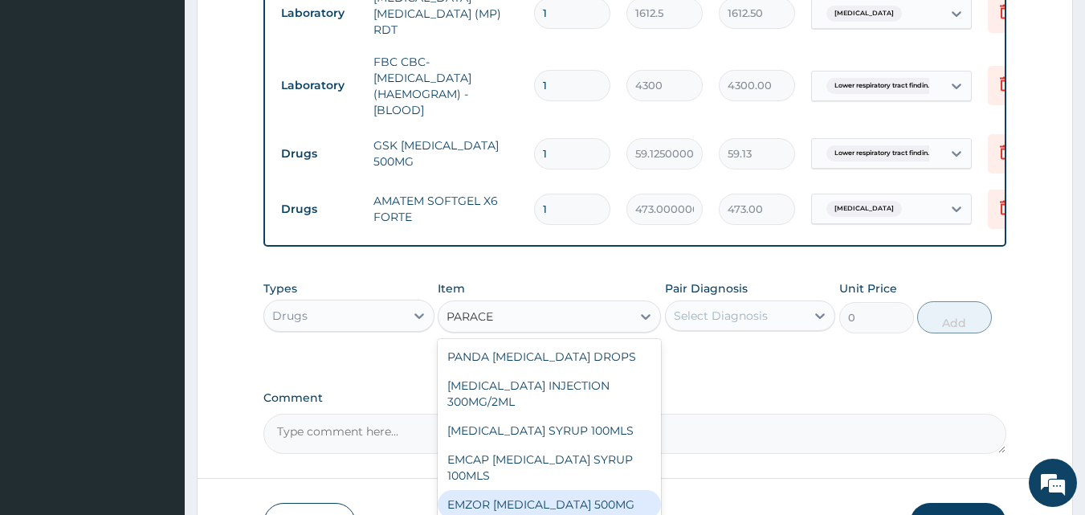
click at [513, 496] on div "EMZOR PARACETAMOL 500MG" at bounding box center [549, 504] width 223 height 29
type input "23.65"
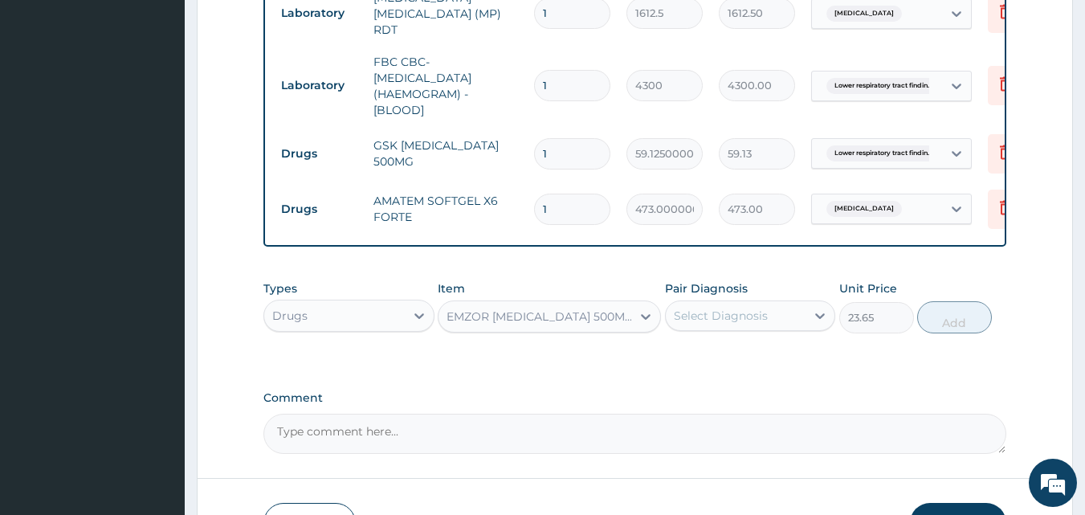
click at [748, 324] on div "Select Diagnosis" at bounding box center [721, 316] width 94 height 16
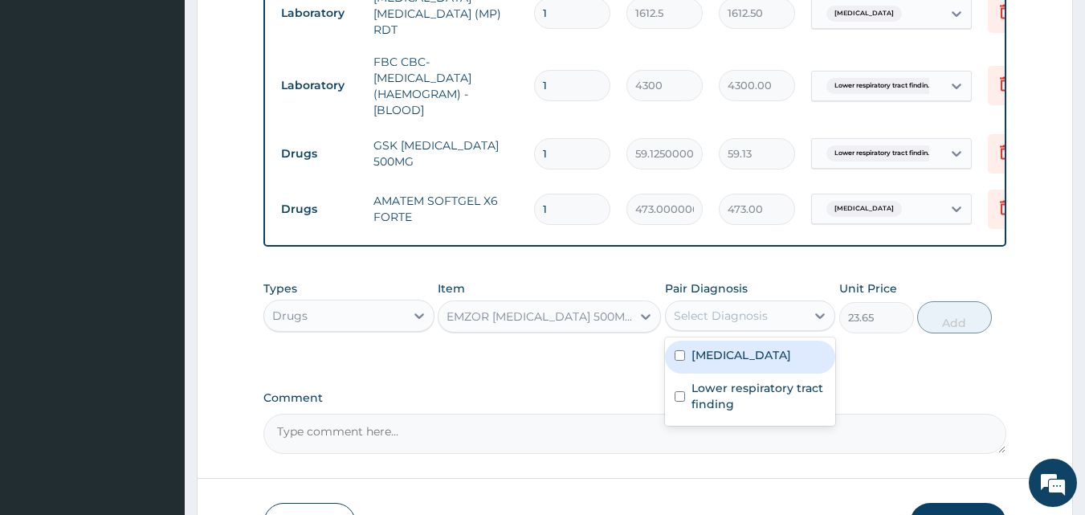
click at [705, 366] on div "Malaria" at bounding box center [750, 357] width 171 height 33
checkbox input "true"
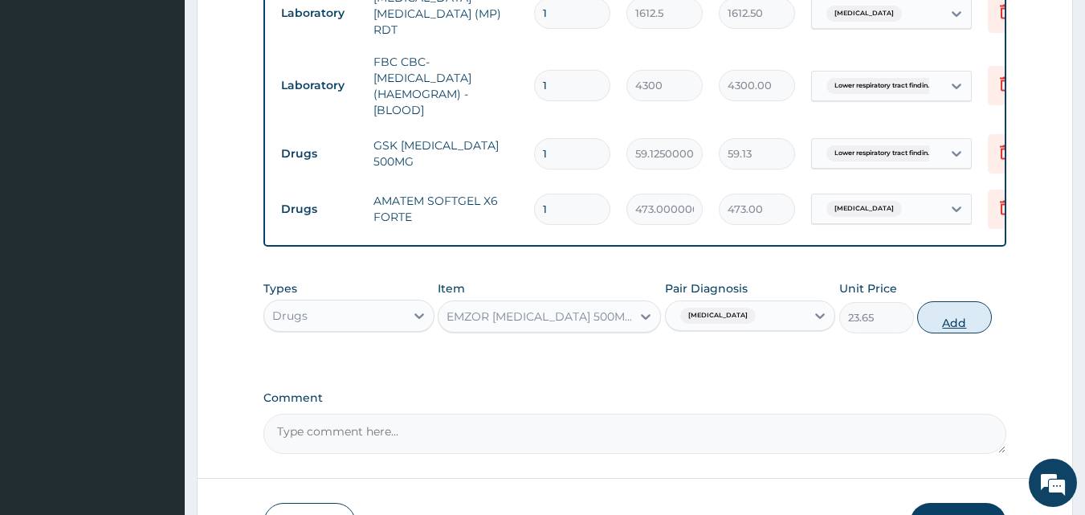
click at [949, 316] on button "Add" at bounding box center [954, 317] width 75 height 32
type input "0"
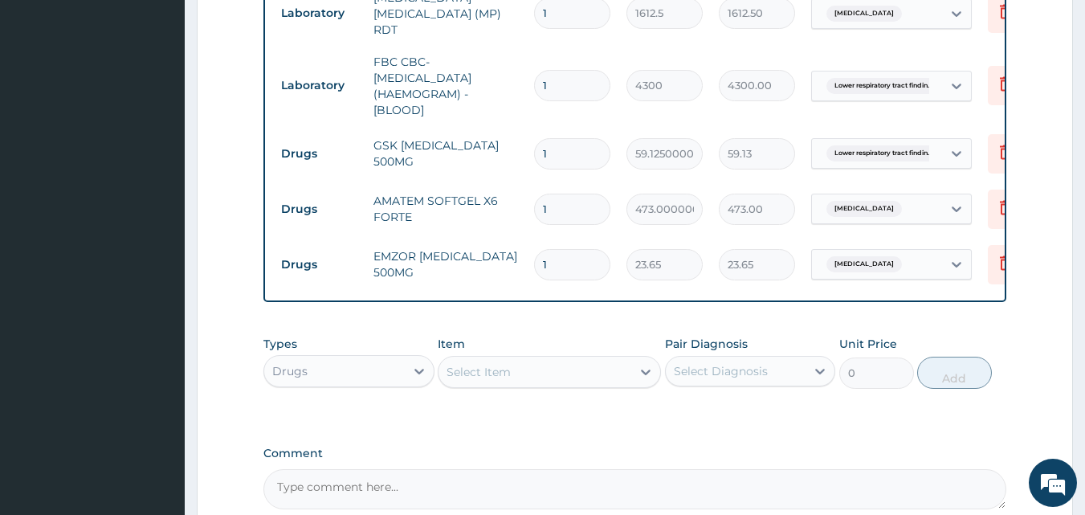
click at [581, 373] on div "Select Item" at bounding box center [535, 372] width 193 height 26
click at [495, 370] on div "Select Item" at bounding box center [479, 372] width 64 height 16
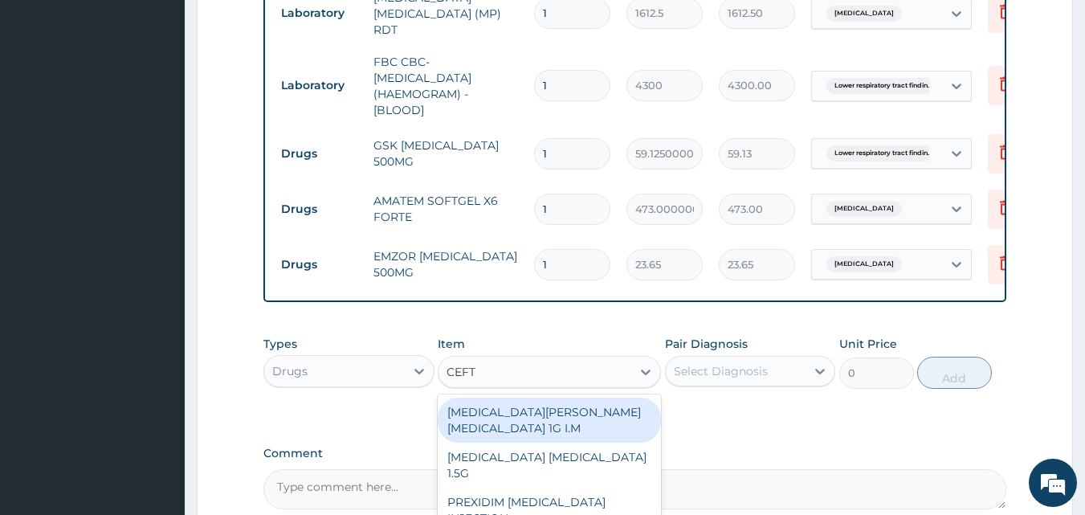
type input "CEFTR"
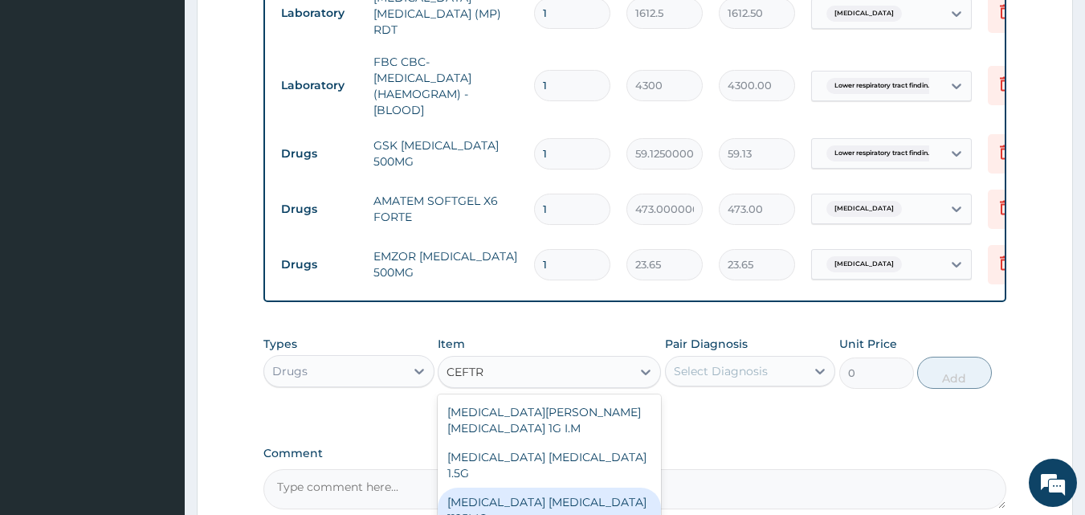
click at [541, 488] on div "CEFTRIAXONE TAZOBACTAM 1125MG" at bounding box center [549, 510] width 223 height 45
type input "2365"
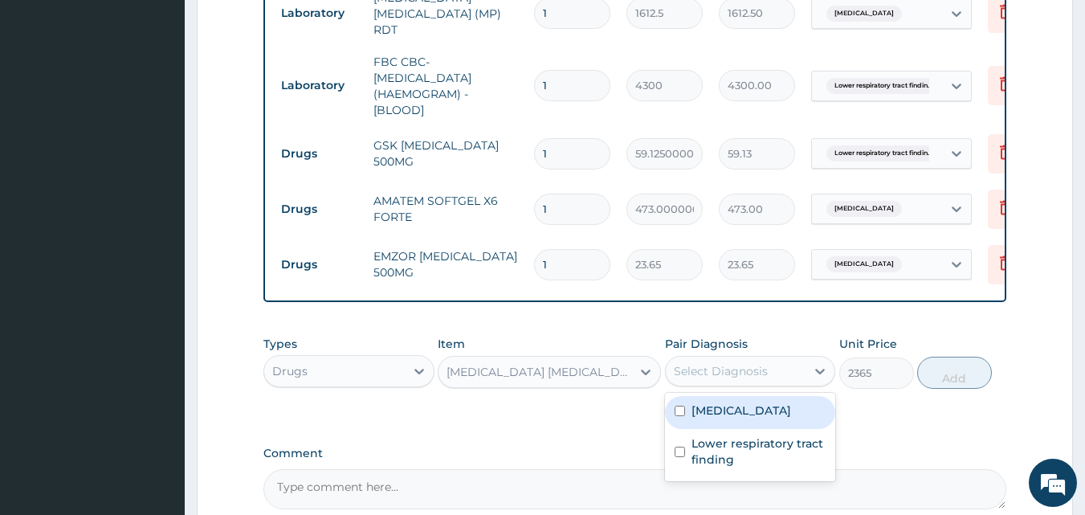
click at [717, 374] on div "Select Diagnosis" at bounding box center [721, 371] width 94 height 16
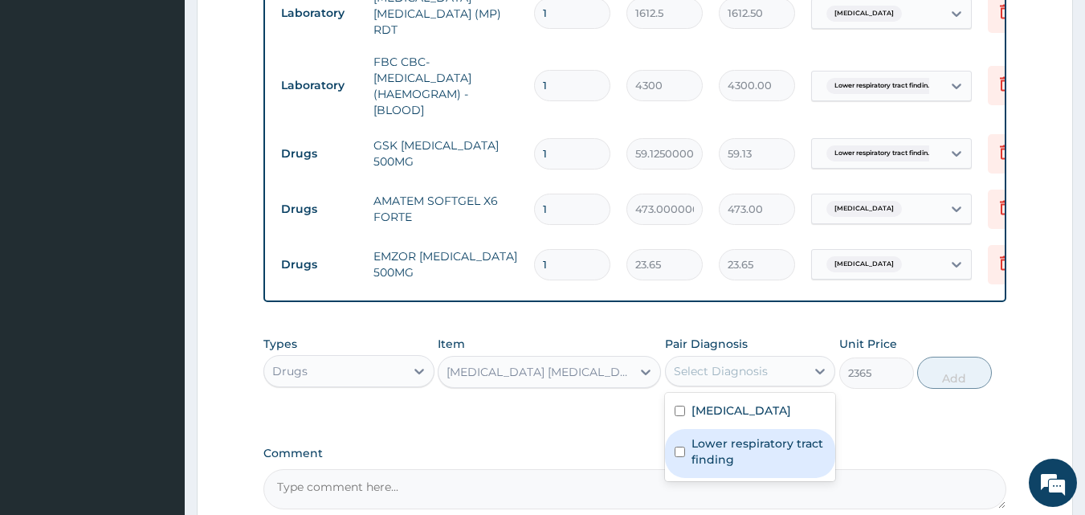
click at [692, 452] on label "Lower respiratory tract finding" at bounding box center [759, 451] width 135 height 32
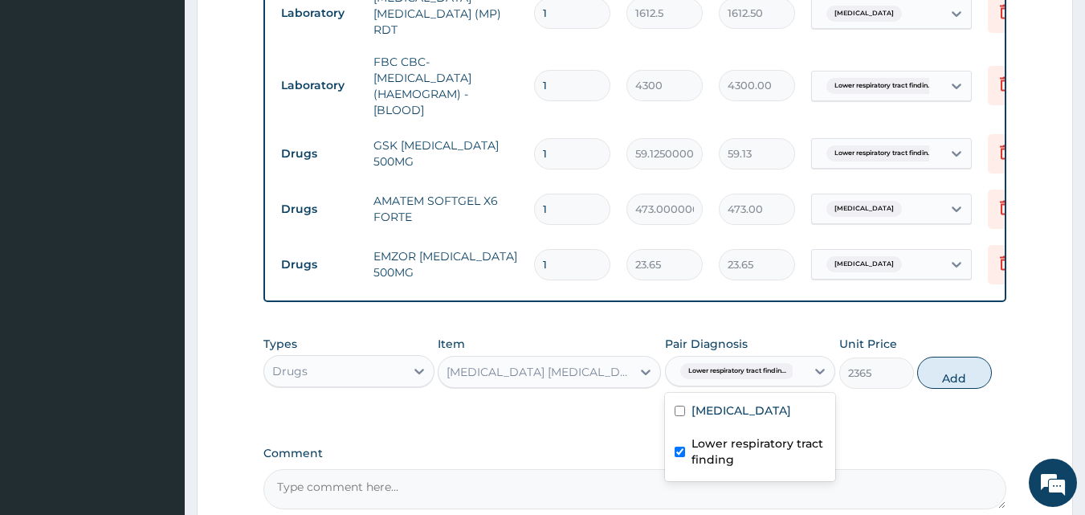
checkbox input "true"
click at [933, 376] on button "Add" at bounding box center [954, 373] width 75 height 32
type input "0"
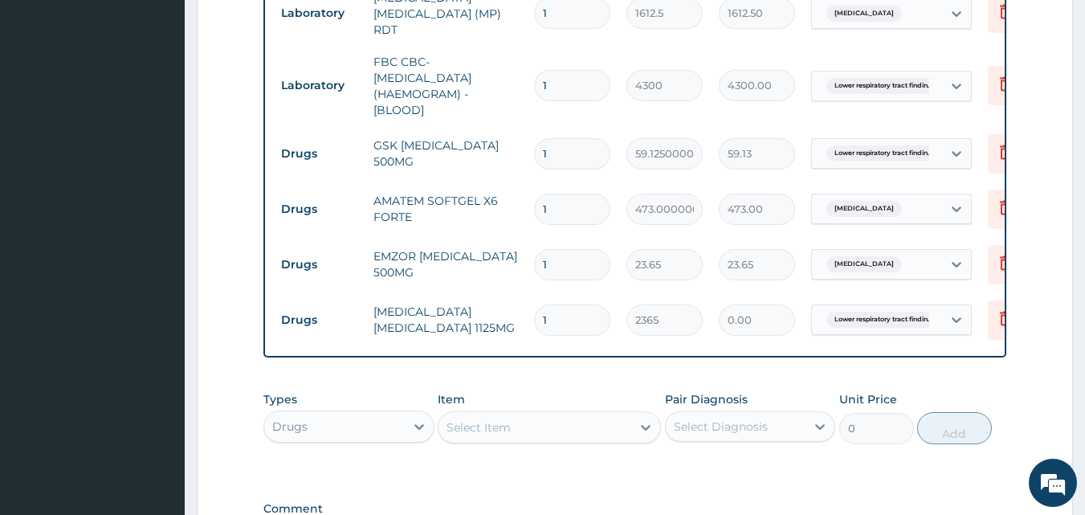
type input "0.00"
type input "2"
type input "4730.00"
type input "2"
click at [561, 249] on input "1" at bounding box center [572, 264] width 76 height 31
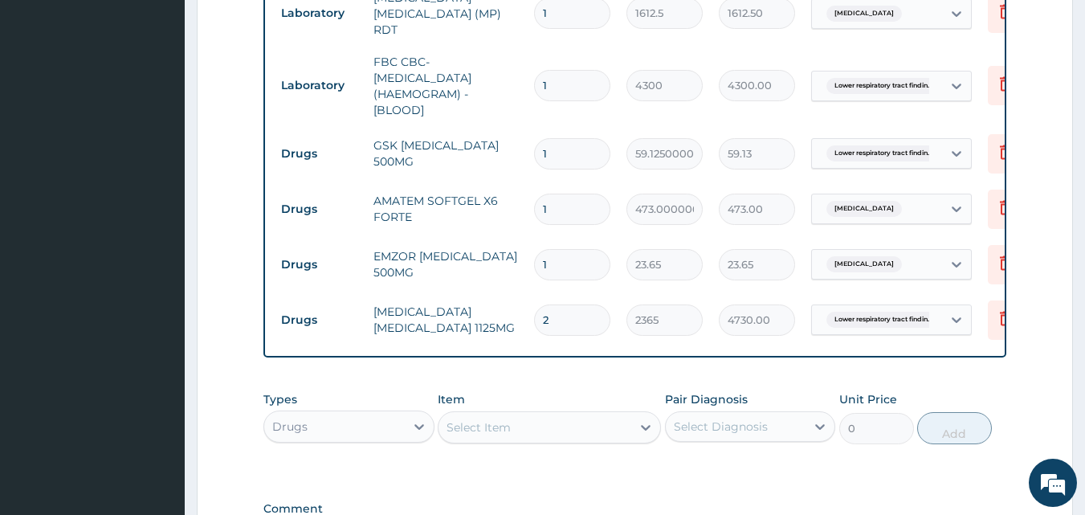
type input "10"
type input "236.50"
type input "10"
click at [561, 198] on input "1" at bounding box center [572, 209] width 76 height 31
type input "0.00"
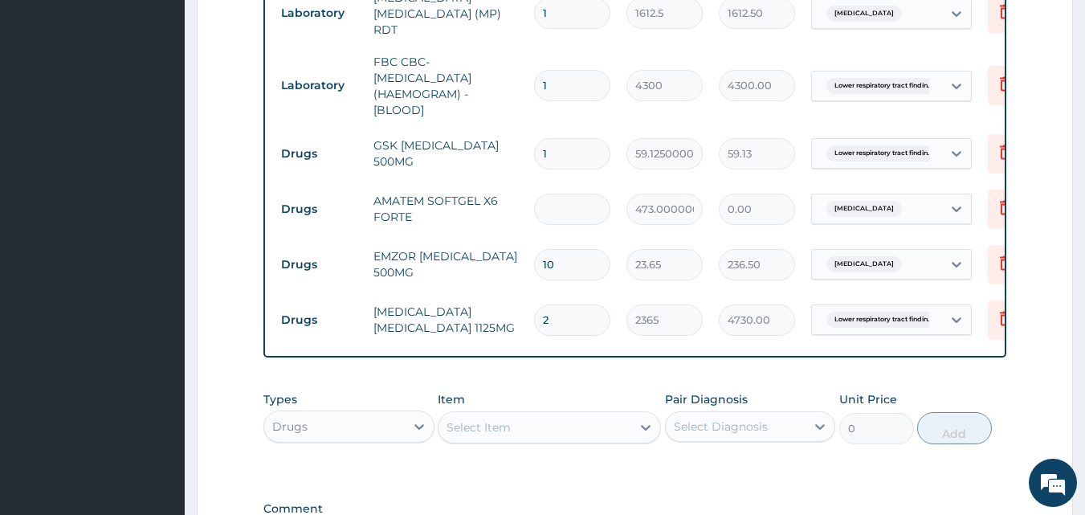
type input "6"
type input "2838.00"
type input "6"
click at [558, 150] on input "1" at bounding box center [572, 153] width 76 height 31
type input "0.00"
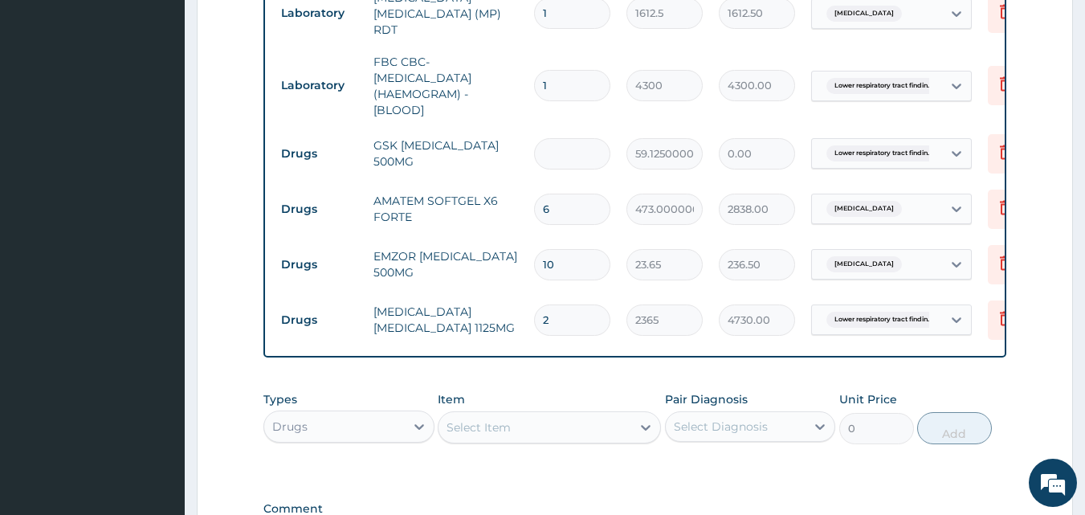
type input "2"
type input "118.25"
type input "20"
type input "1182.50"
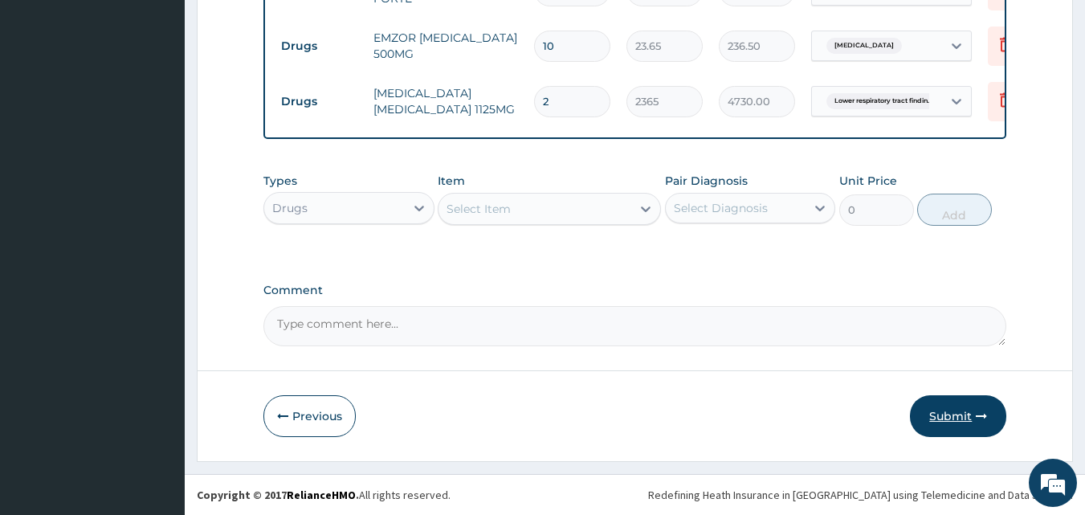
type input "20"
click at [966, 401] on button "Submit" at bounding box center [958, 416] width 96 height 42
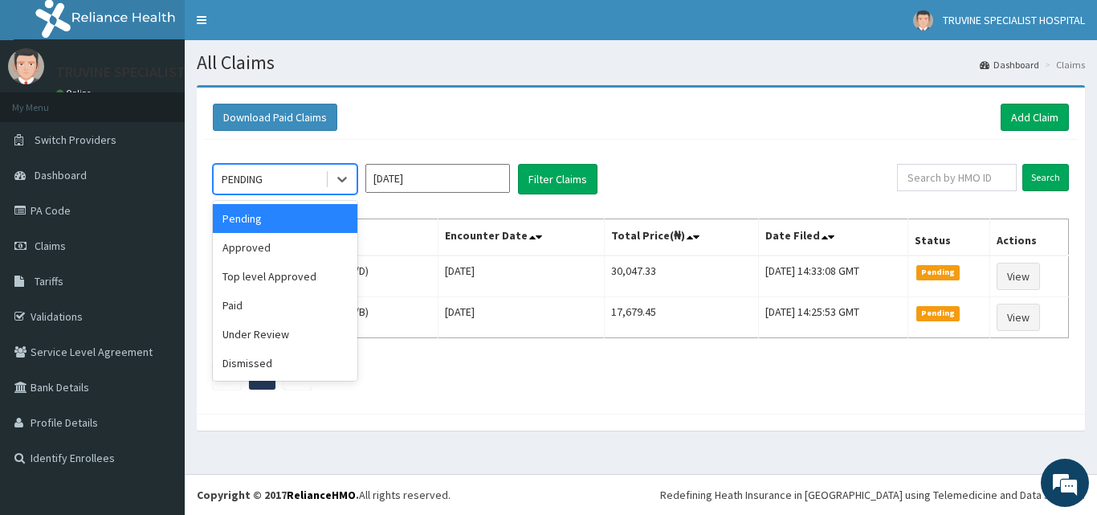
click at [291, 177] on div "PENDING" at bounding box center [270, 179] width 112 height 26
click at [289, 245] on div "Approved" at bounding box center [285, 247] width 145 height 29
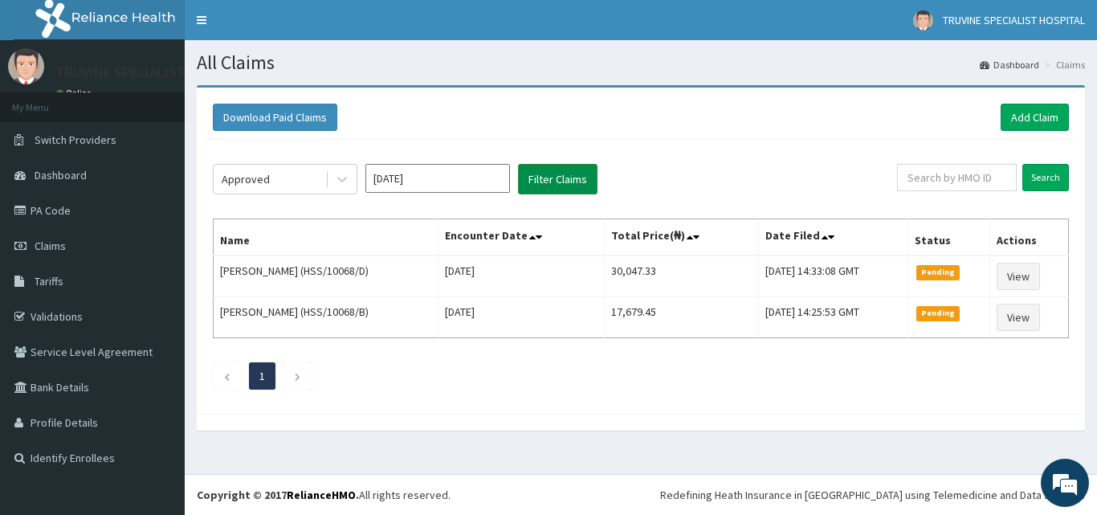
click at [544, 178] on button "Filter Claims" at bounding box center [558, 179] width 80 height 31
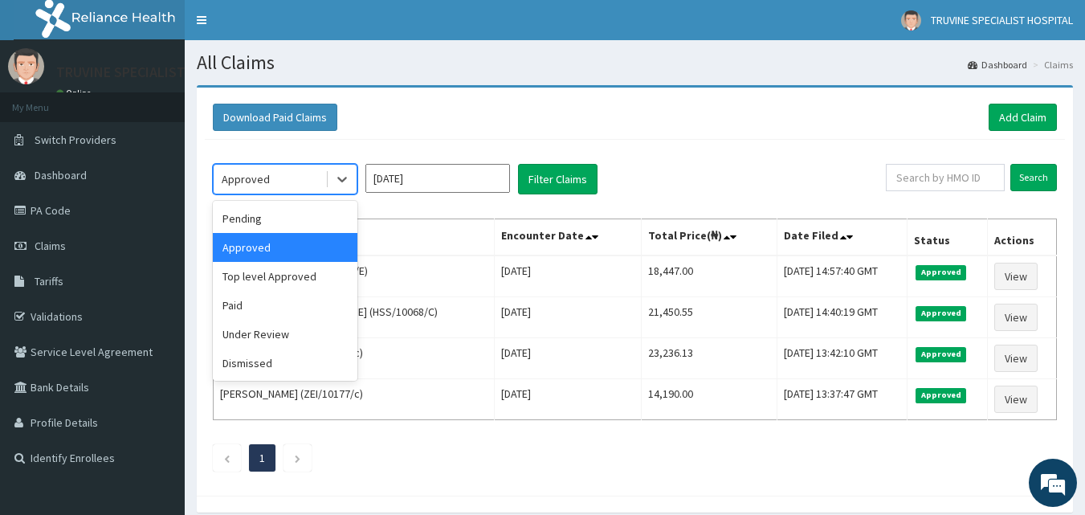
click at [297, 188] on div "Approved" at bounding box center [270, 179] width 112 height 26
click at [276, 214] on div "Pending" at bounding box center [285, 218] width 145 height 29
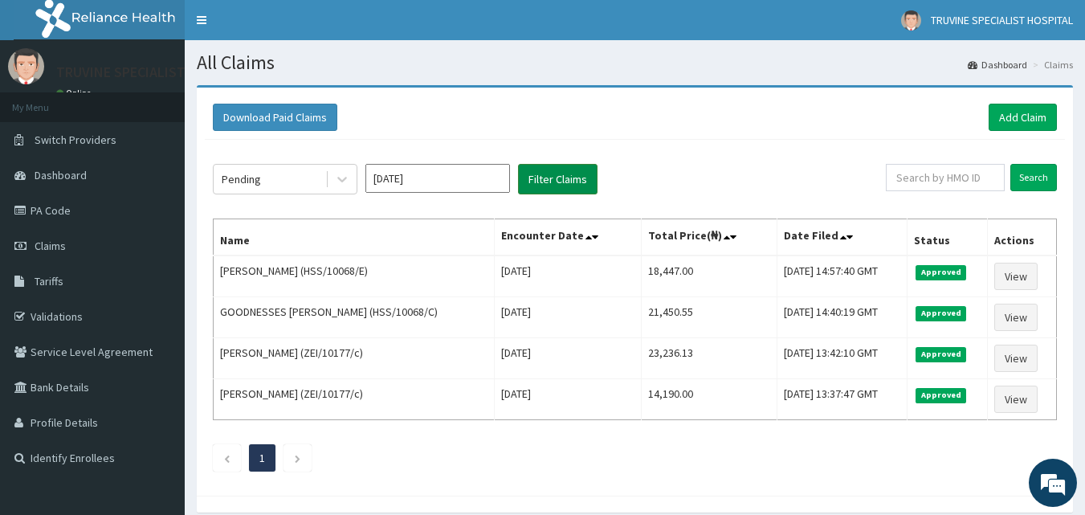
click at [560, 173] on button "Filter Claims" at bounding box center [558, 179] width 80 height 31
